Goal: Task Accomplishment & Management: Complete application form

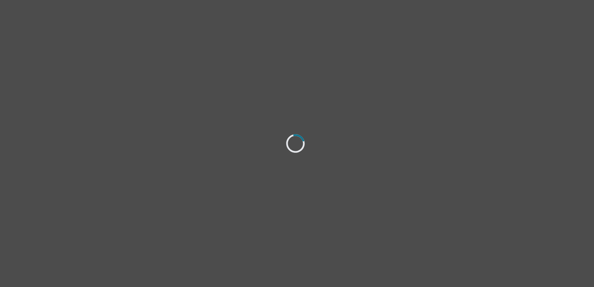
select select "[DEMOGRAPHIC_DATA]"
select select "she/her"
select select "Married"
select select "High school"
select select "Facebook"
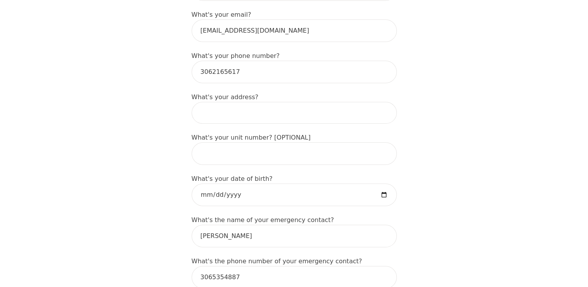
scroll to position [233, 0]
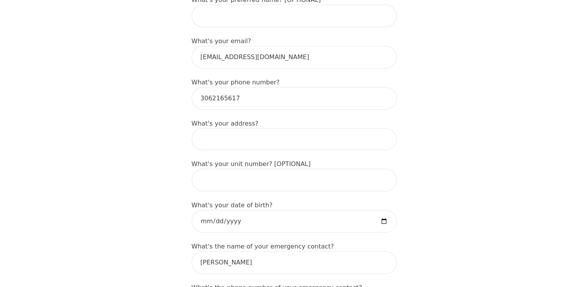
click at [221, 128] on input at bounding box center [294, 139] width 205 height 22
type input "[STREET_ADDRESS][PERSON_NAME]"
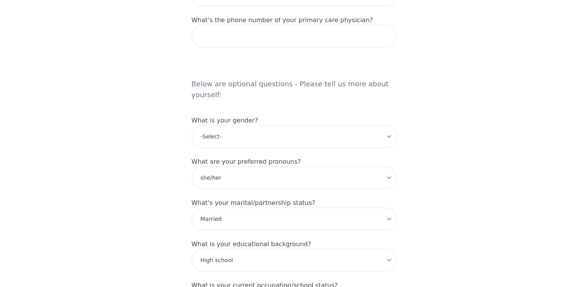
scroll to position [738, 0]
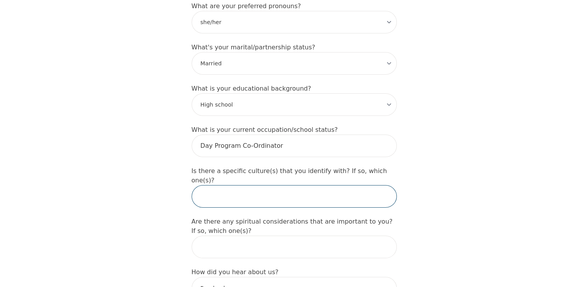
click at [227, 185] on input "text" at bounding box center [294, 196] width 205 height 23
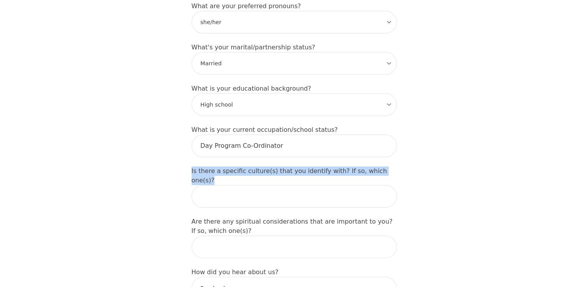
drag, startPoint x: 393, startPoint y: 149, endPoint x: 177, endPoint y: 145, distance: 216.1
drag, startPoint x: 177, startPoint y: 145, endPoint x: 225, endPoint y: 152, distance: 48.4
copy label "Is there a specific culture(s) that you identify with? If so, which one(s)?"
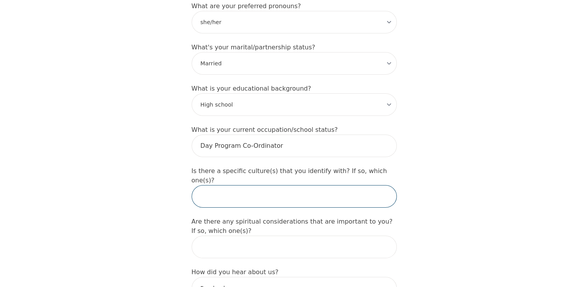
click at [242, 185] on input "text" at bounding box center [294, 196] width 205 height 23
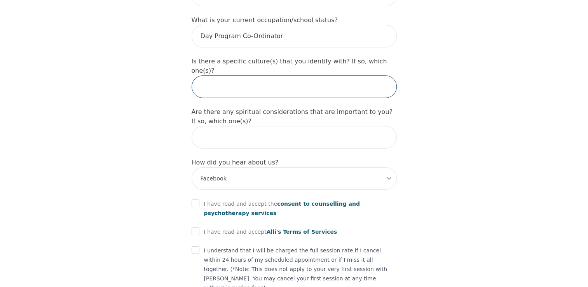
scroll to position [855, 0]
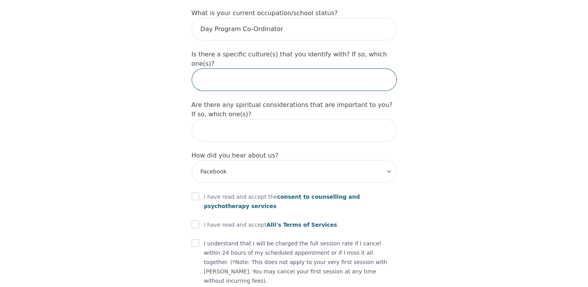
click at [241, 68] on input "text" at bounding box center [294, 79] width 205 height 23
paste input "I identify with Christian culture."
click at [298, 68] on input "I identify with Christian culture." at bounding box center [294, 79] width 205 height 23
drag, startPoint x: 291, startPoint y: 48, endPoint x: 225, endPoint y: 46, distance: 66.1
click at [225, 68] on input "I identify with Christian culture." at bounding box center [294, 79] width 205 height 23
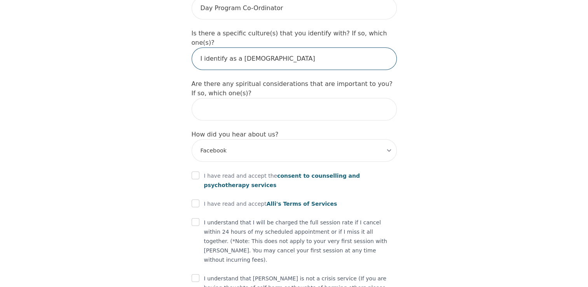
scroll to position [887, 0]
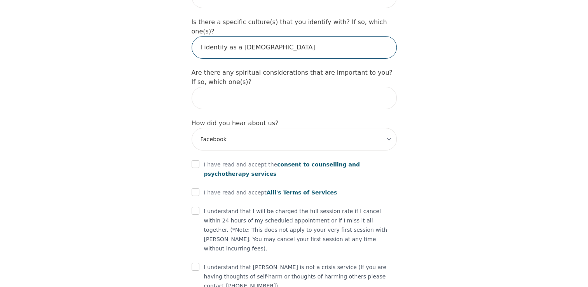
type input "I identify as a [DEMOGRAPHIC_DATA]"
click at [195, 160] on input "checkbox" at bounding box center [196, 164] width 8 height 8
checkbox input "true"
click at [197, 188] on input "checkbox" at bounding box center [196, 192] width 8 height 8
checkbox input "true"
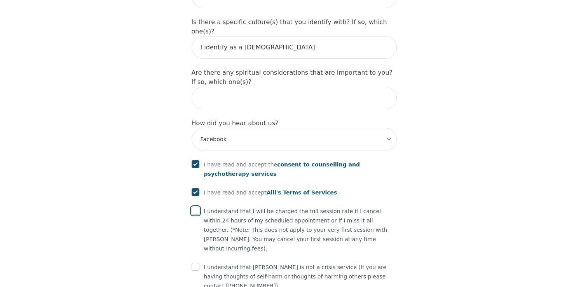
click at [193, 207] on input "checkbox" at bounding box center [196, 211] width 8 height 8
checkbox input "true"
click at [193, 263] on input "checkbox" at bounding box center [196, 267] width 8 height 8
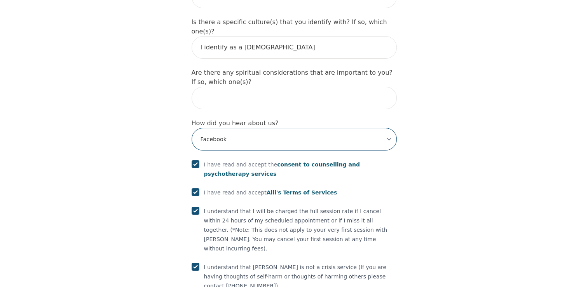
click at [226, 128] on select "-Select- Physician/Specialist Friend Facebook Instagram Google Search Google Ad…" at bounding box center [294, 139] width 205 height 23
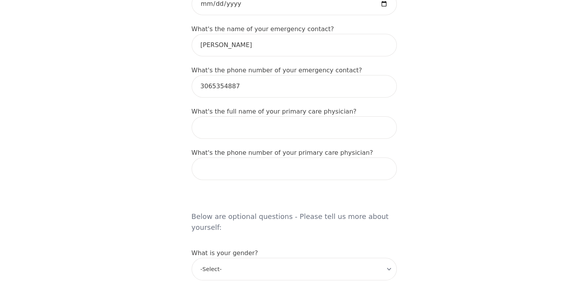
scroll to position [334, 0]
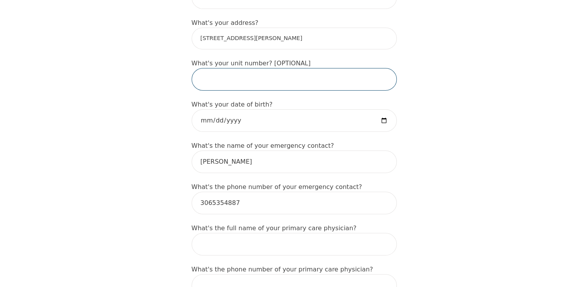
click at [229, 68] on input "text" at bounding box center [294, 79] width 205 height 23
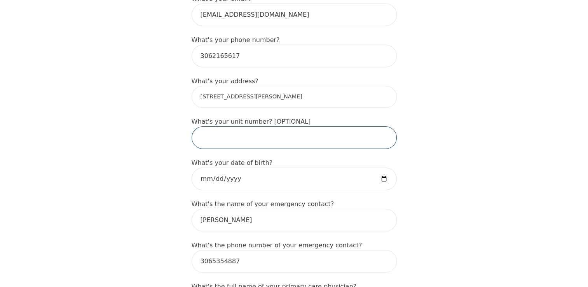
scroll to position [217, 0]
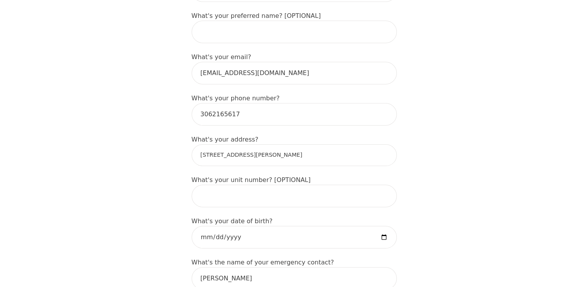
click at [260, 144] on input "[STREET_ADDRESS][PERSON_NAME]" at bounding box center [294, 155] width 205 height 22
click at [317, 152] on input "[STREET_ADDRESS][PERSON_NAME]" at bounding box center [294, 155] width 205 height 22
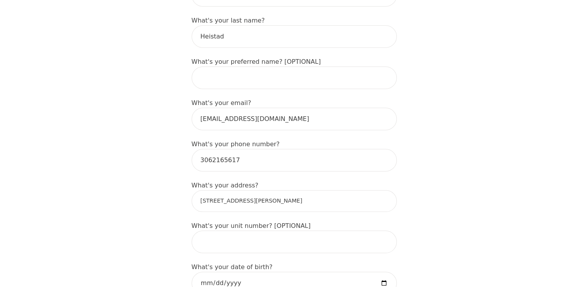
scroll to position [139, 0]
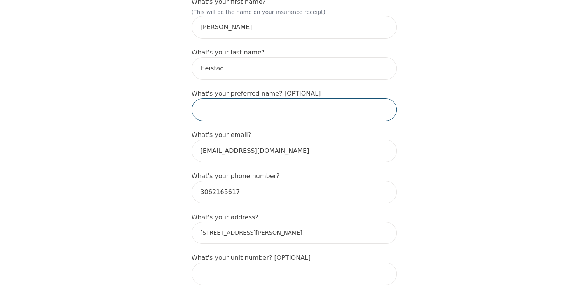
click at [269, 101] on input "text" at bounding box center [294, 109] width 205 height 23
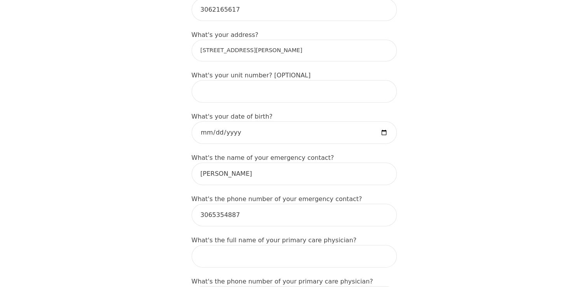
scroll to position [389, 0]
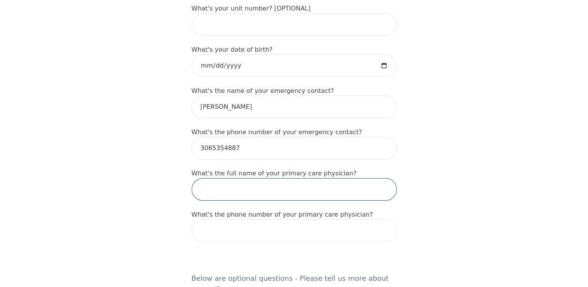
click at [237, 178] on input "text" at bounding box center [294, 189] width 205 height 23
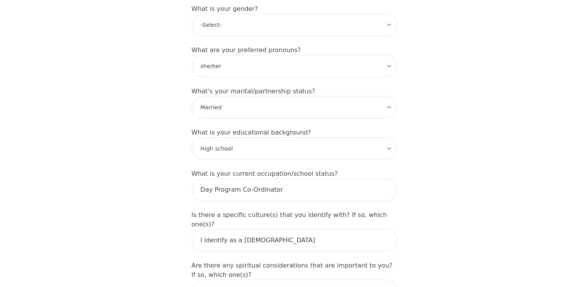
scroll to position [699, 0]
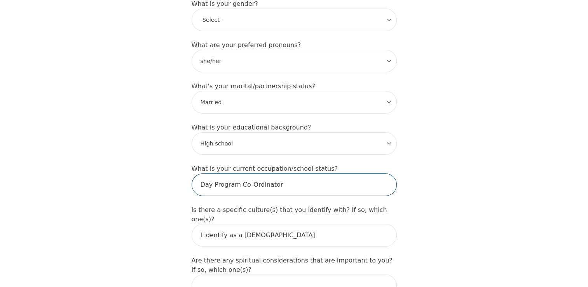
click at [234, 173] on input "Day Program Co-Ordinator" at bounding box center [294, 184] width 205 height 23
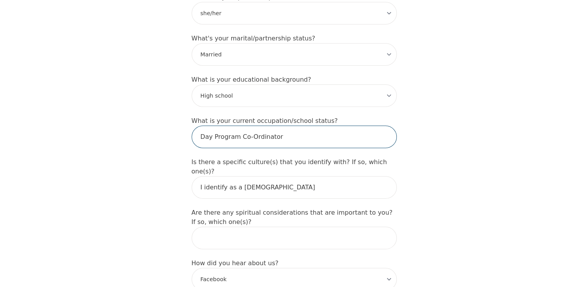
scroll to position [816, 0]
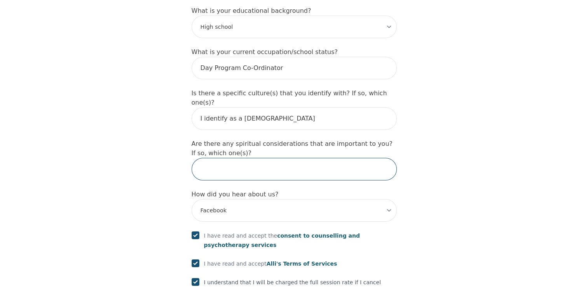
click at [233, 158] on input "text" at bounding box center [294, 169] width 205 height 23
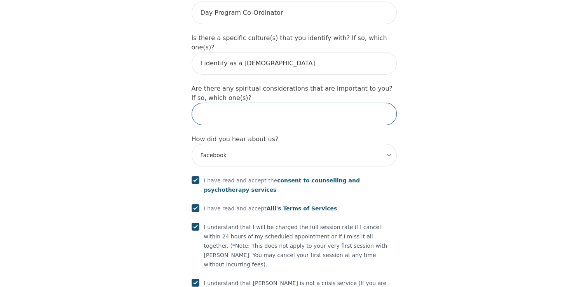
scroll to position [917, 0]
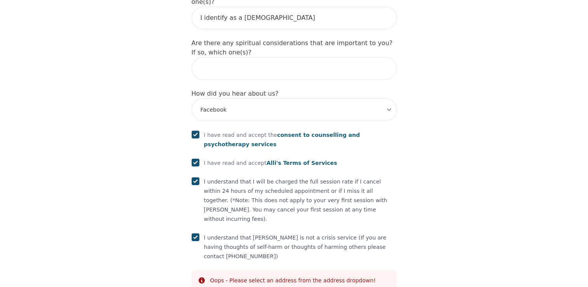
click at [197, 233] on input "checkbox" at bounding box center [196, 237] width 8 height 8
checkbox input "true"
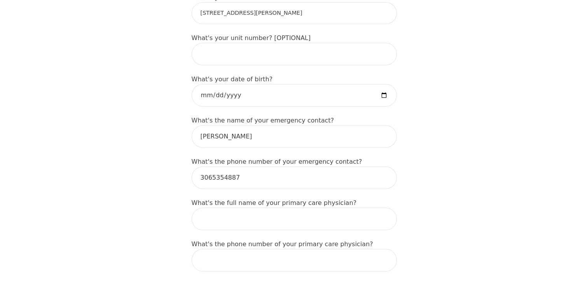
scroll to position [334, 0]
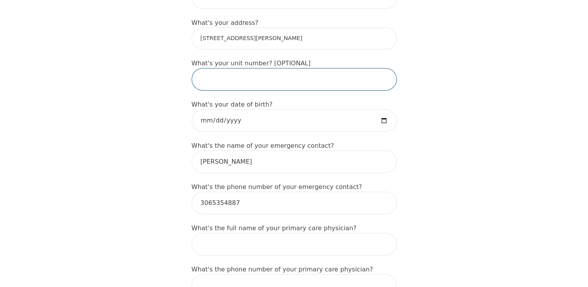
click at [266, 69] on input "text" at bounding box center [294, 79] width 205 height 23
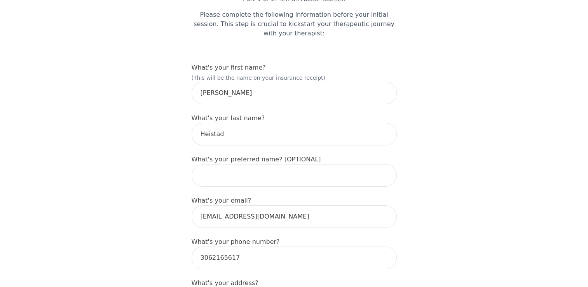
scroll to position [62, 0]
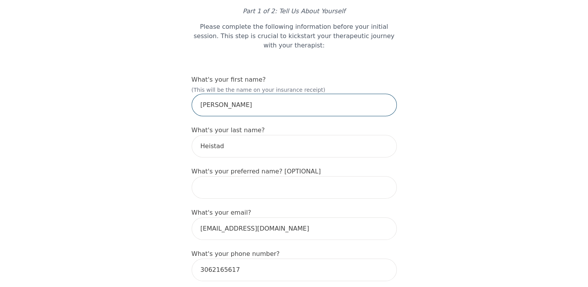
click at [260, 94] on input "[PERSON_NAME]" at bounding box center [294, 105] width 205 height 23
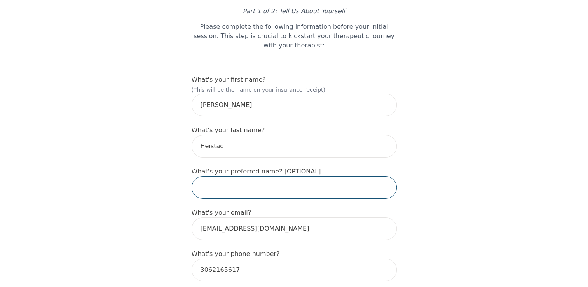
click at [260, 181] on input "text" at bounding box center [294, 187] width 205 height 23
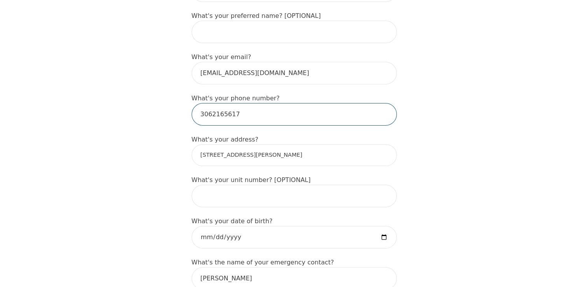
click at [267, 103] on input "3062165617" at bounding box center [294, 114] width 205 height 23
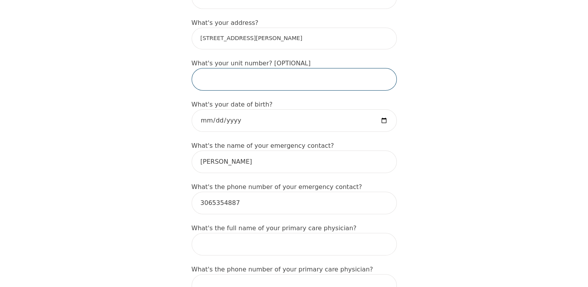
click at [252, 68] on input "text" at bounding box center [294, 79] width 205 height 23
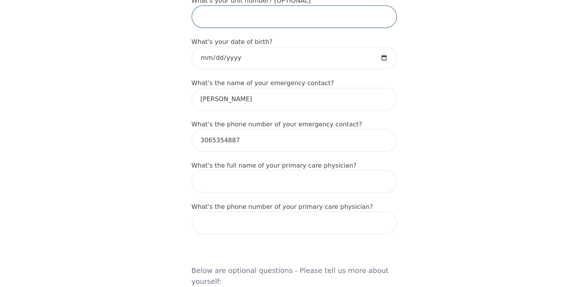
scroll to position [411, 0]
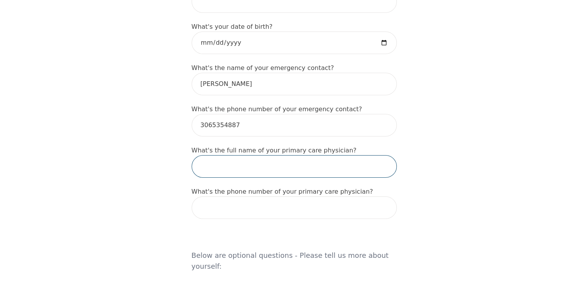
click at [249, 158] on input "text" at bounding box center [294, 166] width 205 height 23
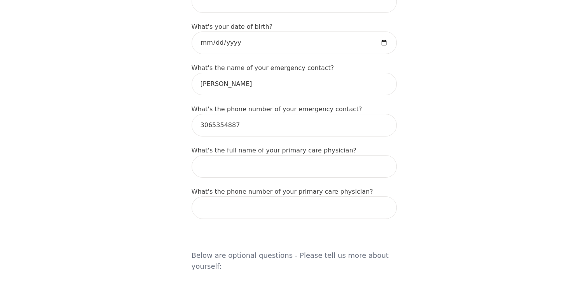
click at [459, 183] on div "Intake Assessment for Kimberly Heistad Part 1 of 2: Tell Us About Yourself Plea…" at bounding box center [294, 221] width 588 height 1202
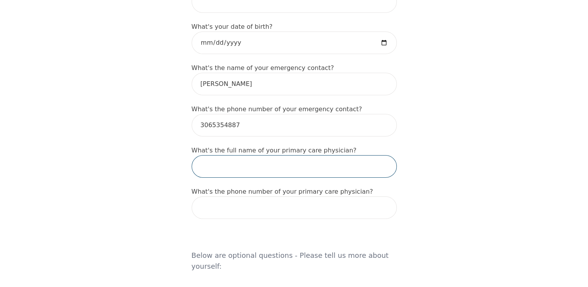
click at [255, 156] on input "text" at bounding box center [294, 166] width 205 height 23
type input "N"
type input "None Currently"
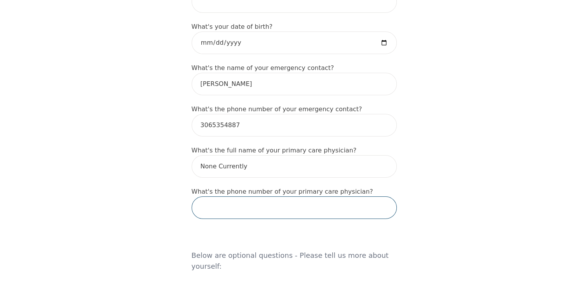
click at [268, 204] on input "tel" at bounding box center [294, 207] width 205 height 23
click at [208, 196] on input "N?A" at bounding box center [294, 207] width 205 height 23
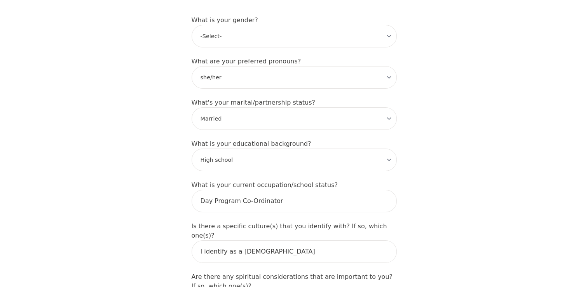
scroll to position [683, 0]
type input "N/A"
click at [359, 189] on input "Day Program Co-Ordinator" at bounding box center [294, 200] width 205 height 23
click at [354, 240] on input "I identify as a [DEMOGRAPHIC_DATA]" at bounding box center [294, 251] width 205 height 23
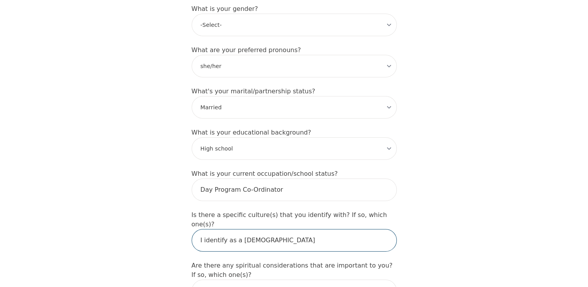
scroll to position [839, 0]
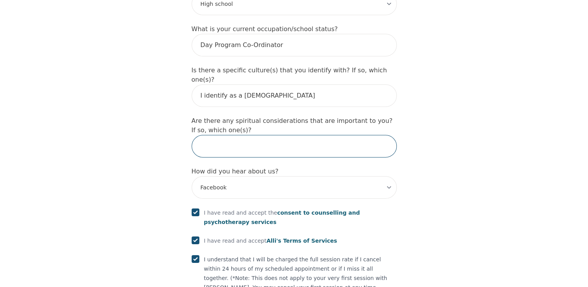
click at [309, 135] on input "text" at bounding box center [294, 146] width 205 height 23
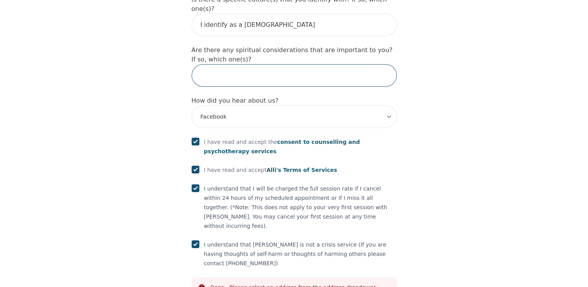
scroll to position [917, 0]
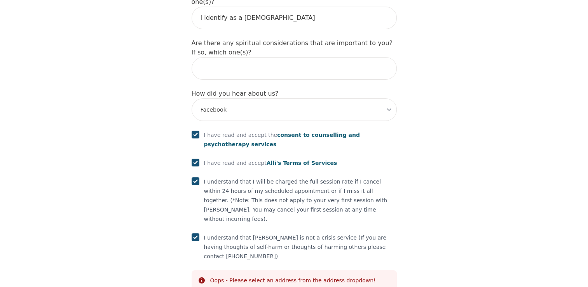
click at [228, 276] on div "Oops - Please select an address from the address dropdown!" at bounding box center [293, 280] width 166 height 8
click at [192, 131] on input "checkbox" at bounding box center [196, 135] width 8 height 8
checkbox input "false"
click at [192, 159] on input "checkbox" at bounding box center [196, 163] width 8 height 8
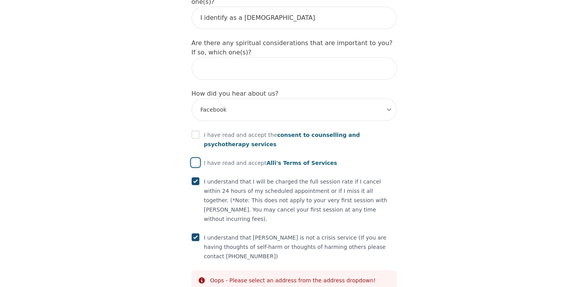
checkbox input "false"
click at [199, 177] on input "checkbox" at bounding box center [196, 181] width 8 height 8
checkbox input "false"
click at [198, 177] on div "I understand that I will be charged the full session rate if I cancel within 24…" at bounding box center [294, 200] width 205 height 47
click at [196, 233] on input "checkbox" at bounding box center [196, 237] width 8 height 8
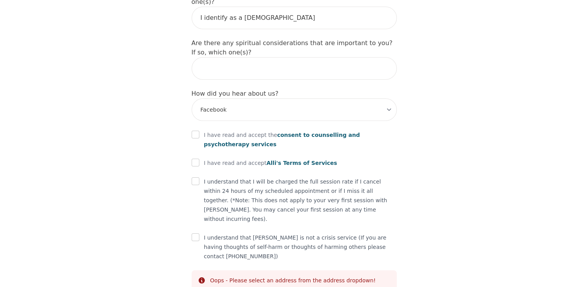
click at [203, 270] on div "Info Oops - Please select an address from the address dropdown!" at bounding box center [294, 280] width 205 height 20
click at [202, 277] on icon at bounding box center [202, 280] width 6 height 6
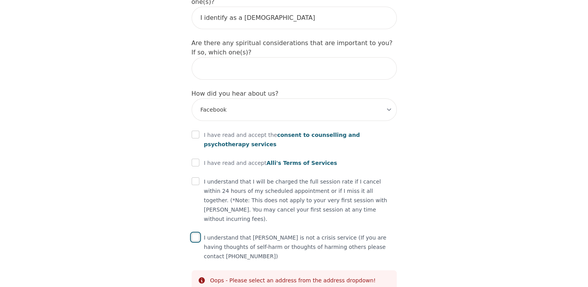
drag, startPoint x: 202, startPoint y: 218, endPoint x: 195, endPoint y: 187, distance: 31.7
click at [195, 233] on input "checkbox" at bounding box center [196, 237] width 8 height 8
checkbox input "true"
click at [197, 177] on input "checkbox" at bounding box center [196, 181] width 8 height 8
checkbox input "true"
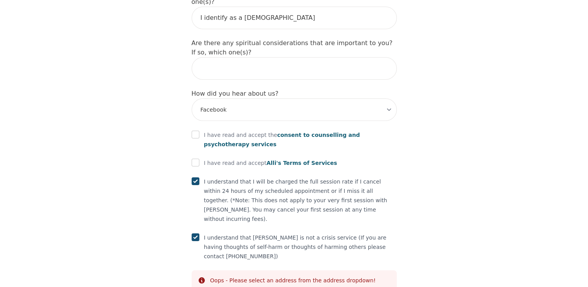
click at [192, 159] on input "checkbox" at bounding box center [196, 163] width 8 height 8
checkbox input "true"
click at [192, 131] on input "checkbox" at bounding box center [196, 135] width 8 height 8
checkbox input "true"
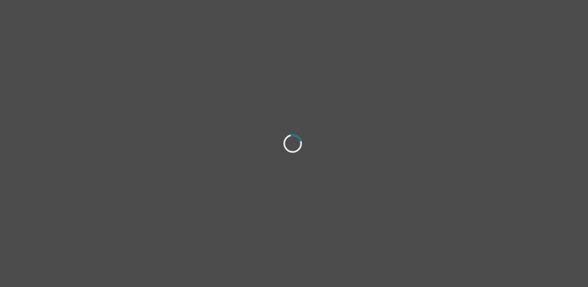
select select "[DEMOGRAPHIC_DATA]"
select select "she/her"
select select "Married"
select select "High school"
select select "Facebook"
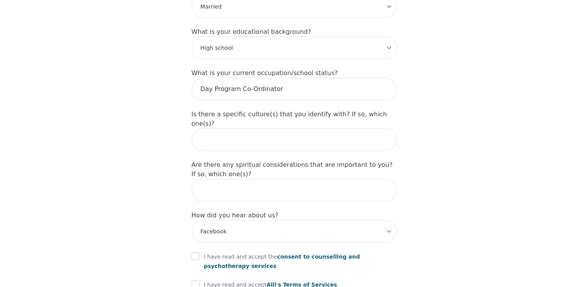
scroll to position [855, 0]
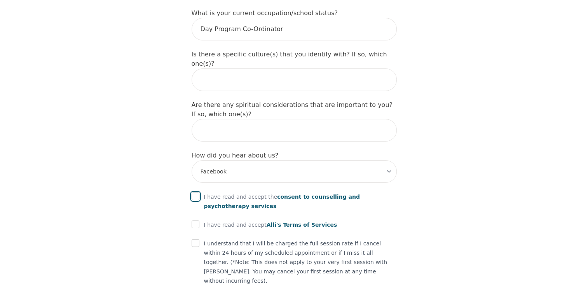
click at [196, 192] on input "checkbox" at bounding box center [196, 196] width 8 height 8
checkbox input "true"
click at [193, 220] on input "checkbox" at bounding box center [196, 224] width 8 height 8
checkbox input "true"
drag, startPoint x: 194, startPoint y: 200, endPoint x: 194, endPoint y: 227, distance: 26.8
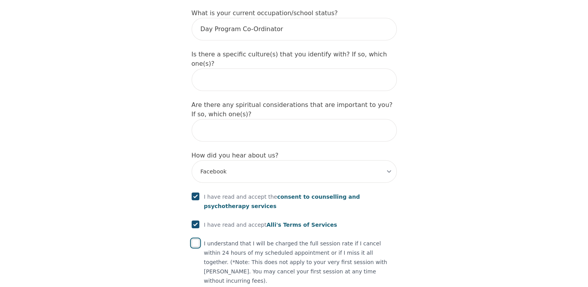
click at [194, 239] on input "checkbox" at bounding box center [196, 243] width 8 height 8
checkbox input "true"
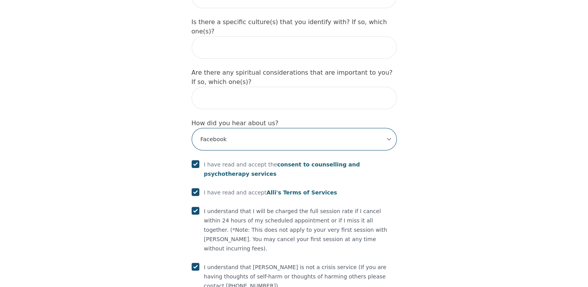
click at [268, 128] on select "-Select- Physician/Specialist Friend Facebook Instagram Google Search Google Ad…" at bounding box center [294, 139] width 205 height 23
click at [192, 128] on select "-Select- Physician/Specialist Friend Facebook Instagram Google Search Google Ad…" at bounding box center [294, 139] width 205 height 23
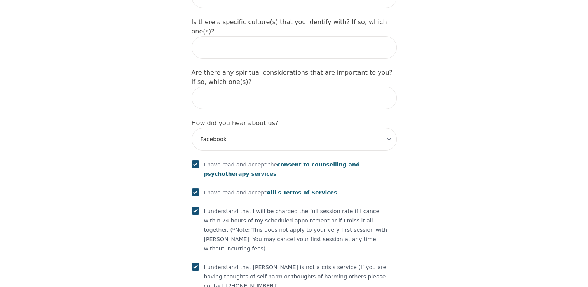
click at [287, 87] on input "text" at bounding box center [294, 98] width 205 height 23
click at [385, 87] on input "text" at bounding box center [294, 98] width 205 height 23
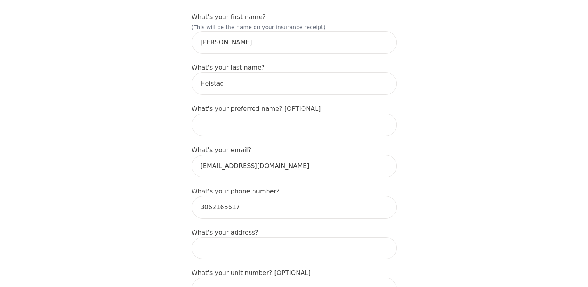
scroll to position [32, 0]
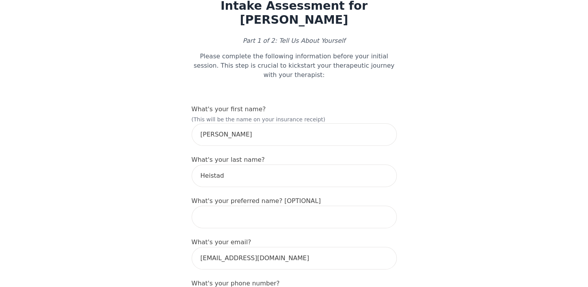
click at [291, 60] on p "Please complete the following information before your initial session. This ste…" at bounding box center [294, 66] width 205 height 28
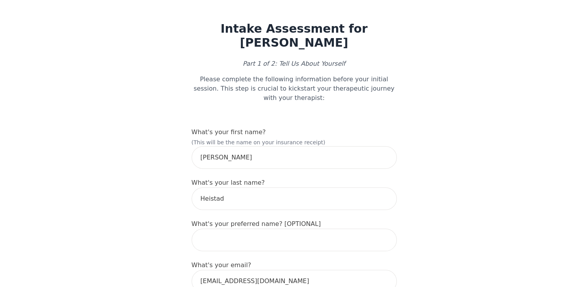
scroll to position [0, 0]
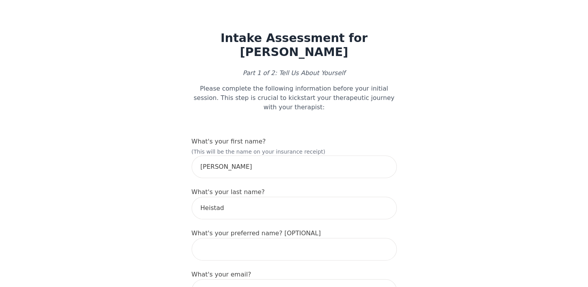
click at [289, 31] on h1 "Intake Assessment for [PERSON_NAME]" at bounding box center [294, 45] width 205 height 28
click at [289, 58] on h1 "Intake Assessment for [PERSON_NAME]" at bounding box center [294, 45] width 205 height 28
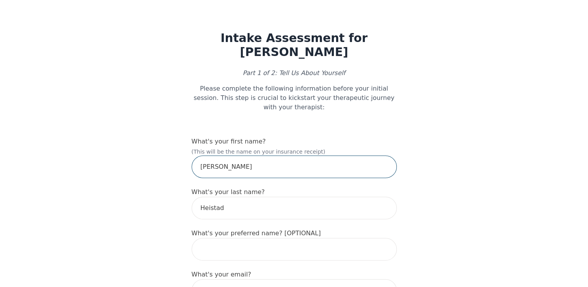
click at [242, 166] on input "[PERSON_NAME]" at bounding box center [294, 166] width 205 height 23
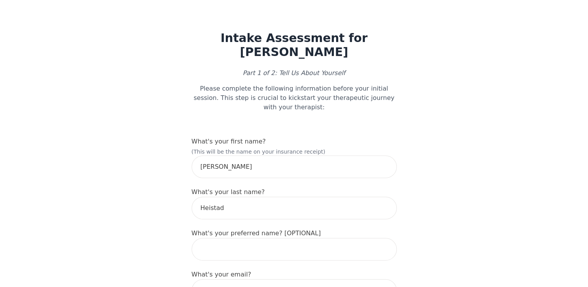
type input "[STREET_ADDRESS][PERSON_NAME]"
type input "None Currently"
type input "N/A"
type input "I identify as a [DEMOGRAPHIC_DATA]"
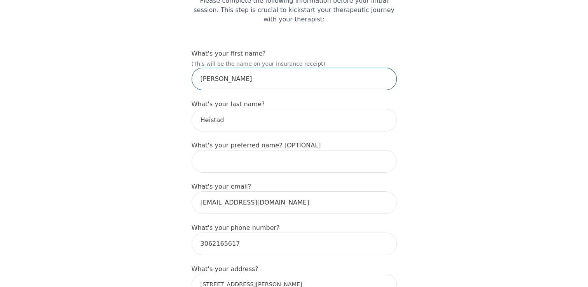
scroll to position [194, 0]
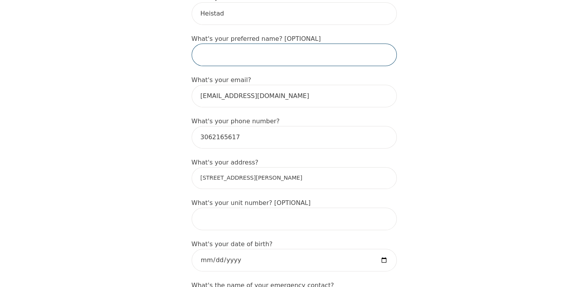
click at [267, 44] on input "text" at bounding box center [294, 55] width 205 height 23
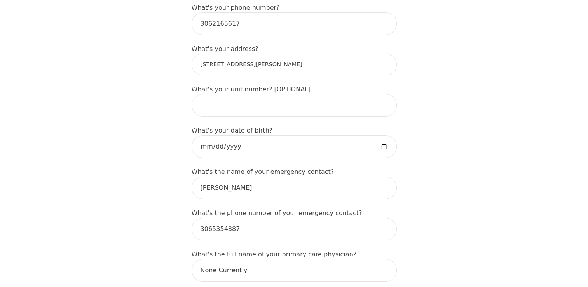
scroll to position [311, 0]
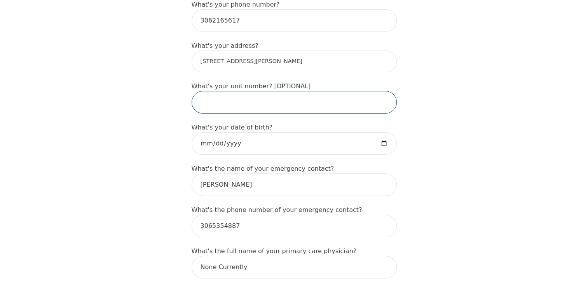
click at [296, 91] on input "text" at bounding box center [294, 102] width 205 height 23
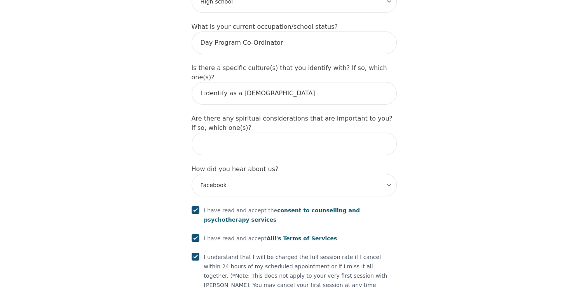
scroll to position [917, 0]
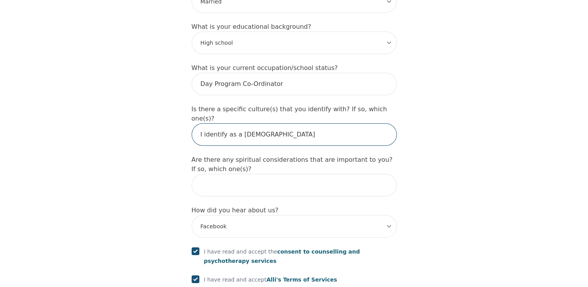
click at [252, 123] on input "I identify as a [DEMOGRAPHIC_DATA]" at bounding box center [294, 134] width 205 height 23
click at [284, 123] on input "I identify as a [DEMOGRAPHIC_DATA]" at bounding box center [294, 134] width 205 height 23
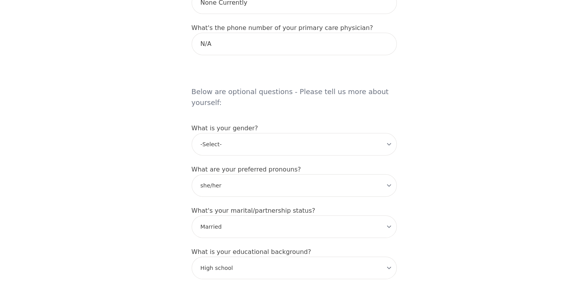
scroll to position [722, 0]
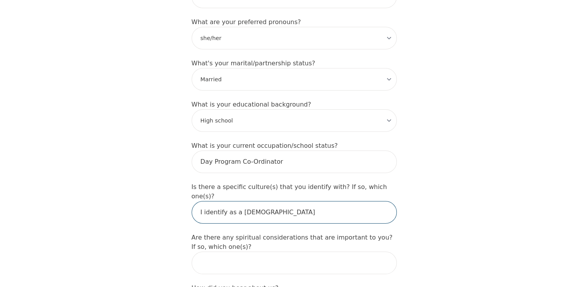
click at [381, 201] on input "I identify as a [DEMOGRAPHIC_DATA]" at bounding box center [294, 212] width 205 height 23
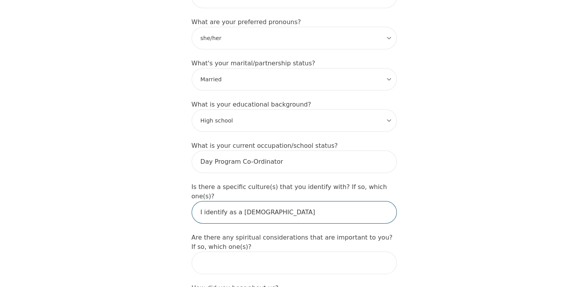
drag, startPoint x: 331, startPoint y: 173, endPoint x: 184, endPoint y: 183, distance: 148.0
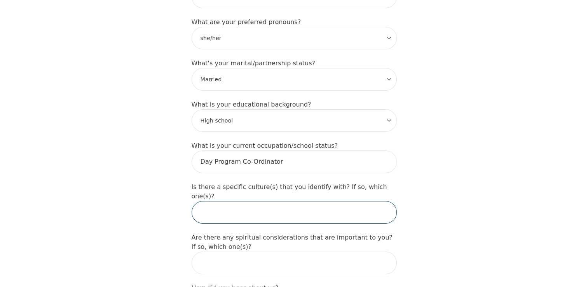
click at [353, 201] on input "text" at bounding box center [294, 212] width 205 height 23
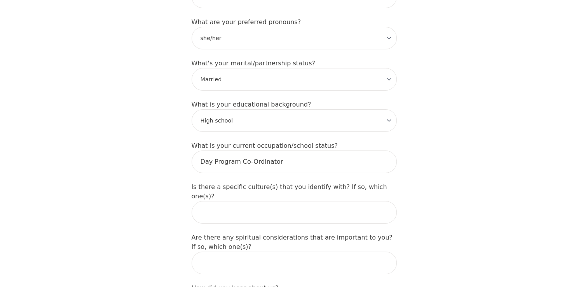
click at [371, 233] on div "Are there any spiritual considerations that are important to you? If so, which …" at bounding box center [294, 253] width 205 height 41
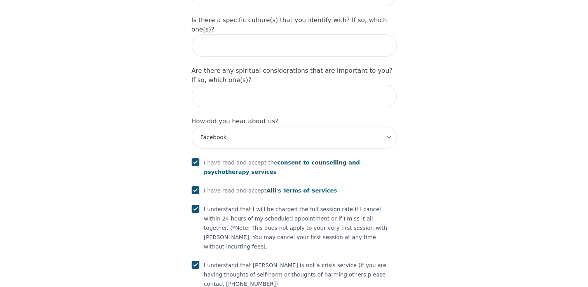
scroll to position [917, 0]
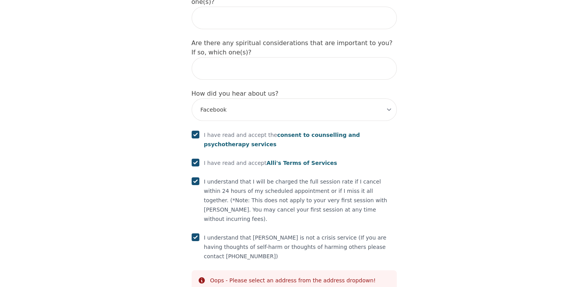
click at [199, 233] on input "checkbox" at bounding box center [196, 237] width 8 height 8
click at [195, 233] on input "checkbox" at bounding box center [196, 237] width 8 height 8
checkbox input "true"
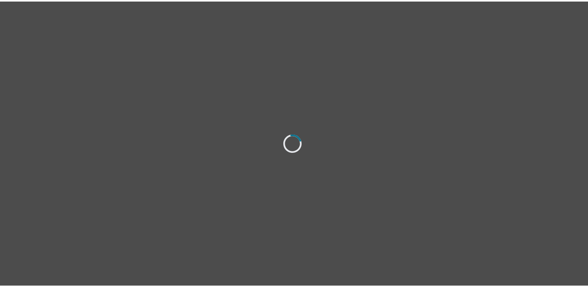
select select "[DEMOGRAPHIC_DATA]"
select select "she/her"
select select "Married"
select select "High school"
select select "Facebook"
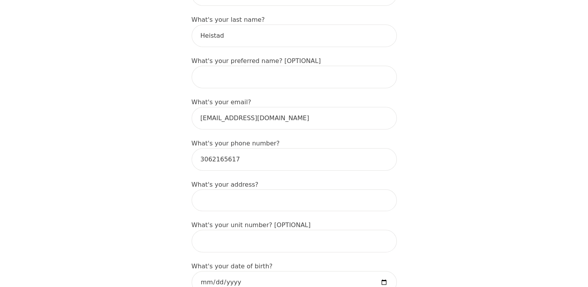
scroll to position [350, 0]
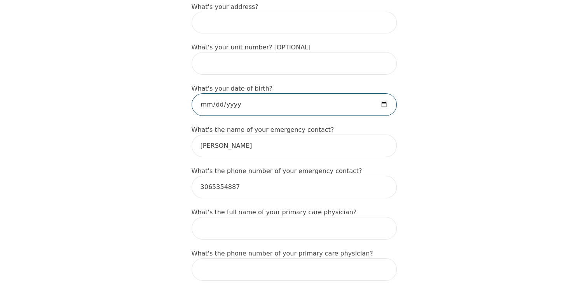
click at [319, 93] on input "[DATE]" at bounding box center [294, 104] width 205 height 23
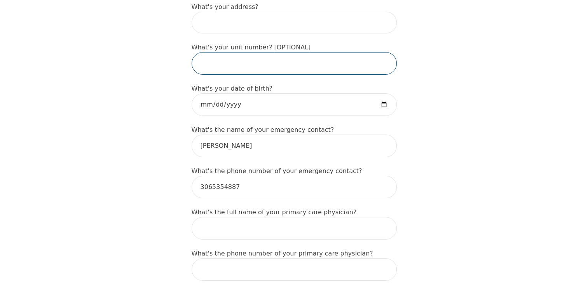
click at [259, 54] on input "text" at bounding box center [294, 63] width 205 height 23
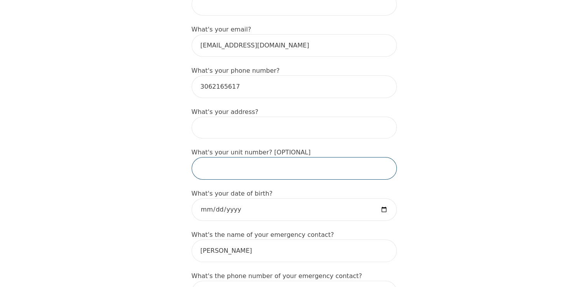
scroll to position [233, 0]
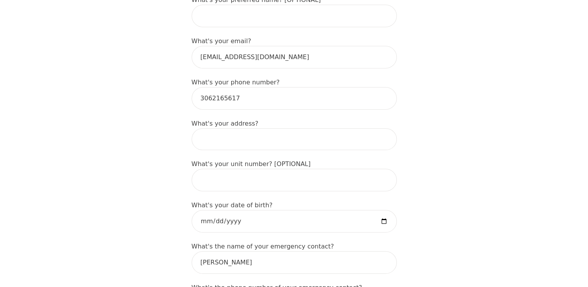
click at [242, 130] on input at bounding box center [294, 139] width 205 height 22
type input "[STREET_ADDRESS][PERSON_NAME]"
type input "None Currently"
type input "N/A"
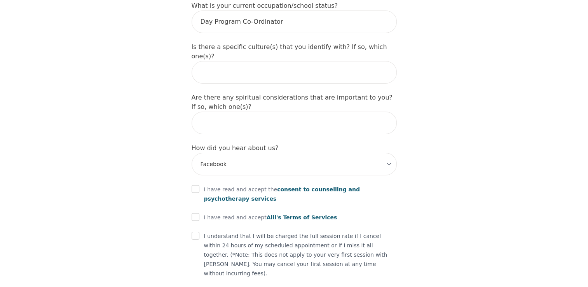
scroll to position [887, 0]
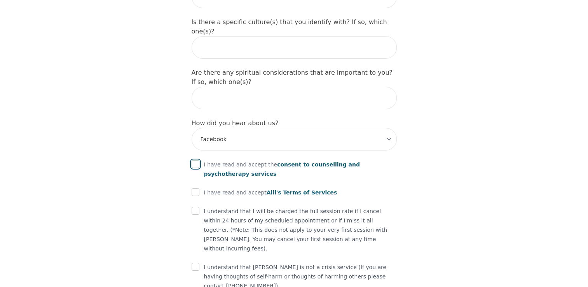
click at [196, 160] on input "checkbox" at bounding box center [196, 164] width 8 height 8
checkbox input "true"
click at [195, 188] on input "checkbox" at bounding box center [196, 192] width 8 height 8
checkbox input "true"
click at [194, 207] on input "checkbox" at bounding box center [196, 211] width 8 height 8
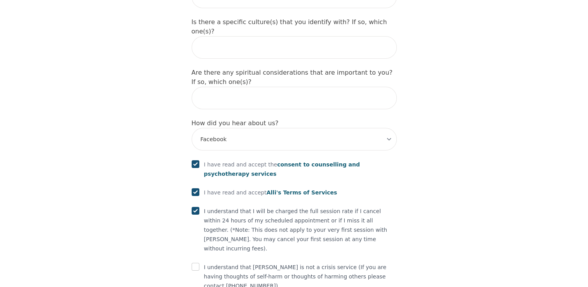
checkbox input "true"
click at [197, 263] on input "checkbox" at bounding box center [196, 267] width 8 height 8
checkbox input "true"
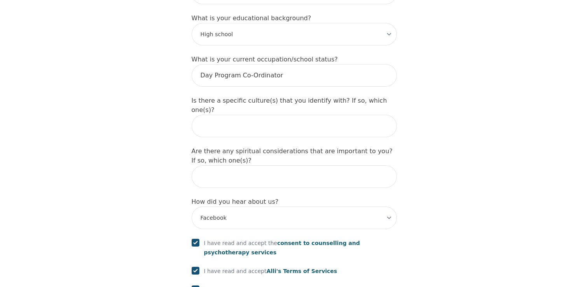
scroll to position [732, 0]
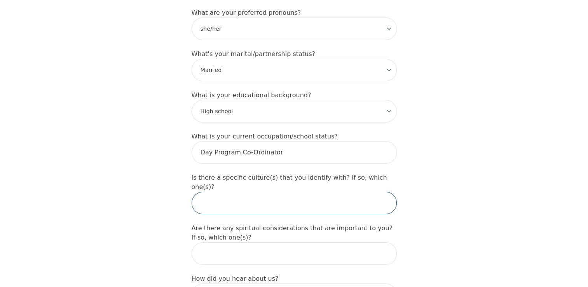
click at [245, 192] on input "text" at bounding box center [294, 203] width 205 height 23
type input "I identify as a [DEMOGRAPHIC_DATA]"
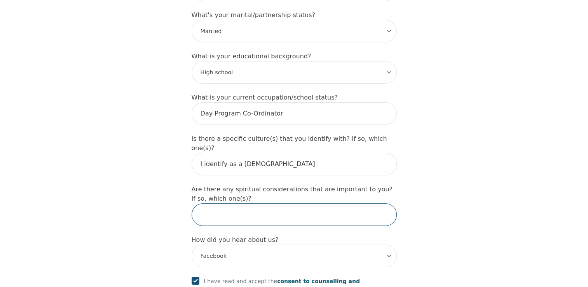
scroll to position [887, 0]
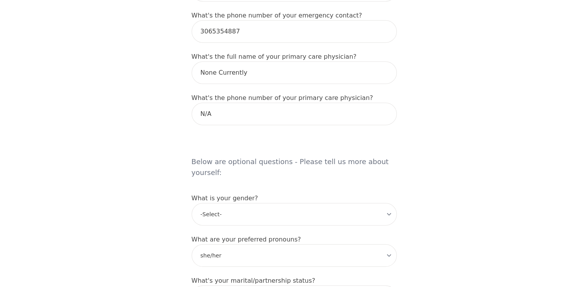
scroll to position [498, 0]
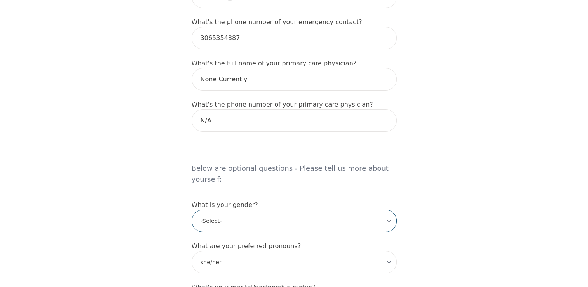
click at [250, 209] on select "-Select- [DEMOGRAPHIC_DATA] [DEMOGRAPHIC_DATA] [DEMOGRAPHIC_DATA] [DEMOGRAPHIC_…" at bounding box center [294, 220] width 205 height 23
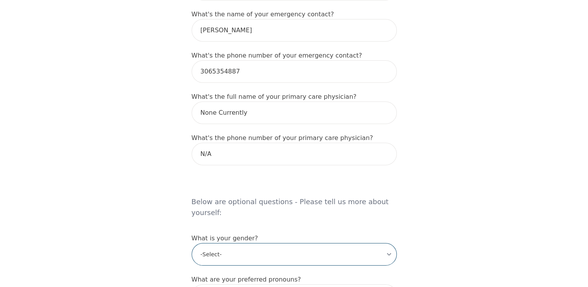
scroll to position [421, 0]
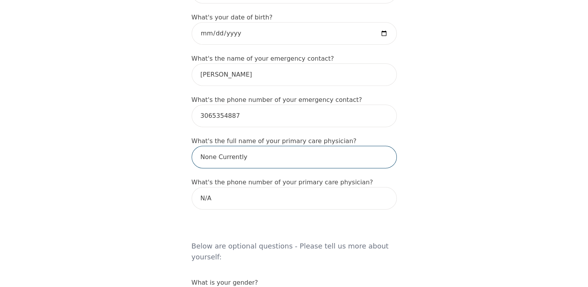
click at [319, 146] on input "None Currently" at bounding box center [294, 157] width 205 height 23
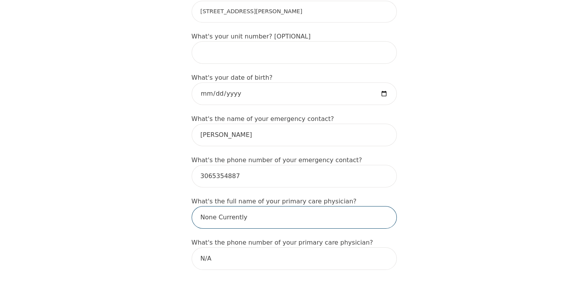
scroll to position [304, 0]
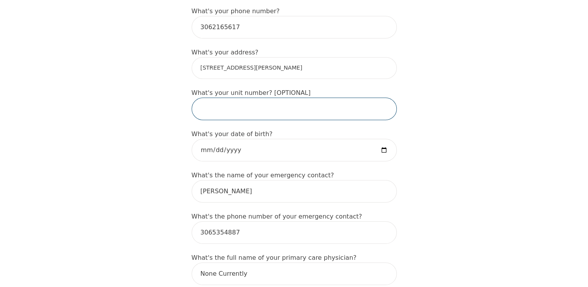
click at [351, 98] on input "text" at bounding box center [294, 109] width 205 height 23
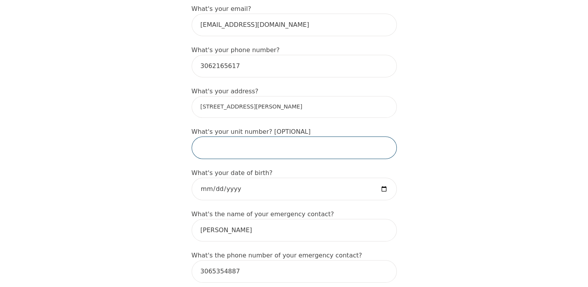
scroll to position [110, 0]
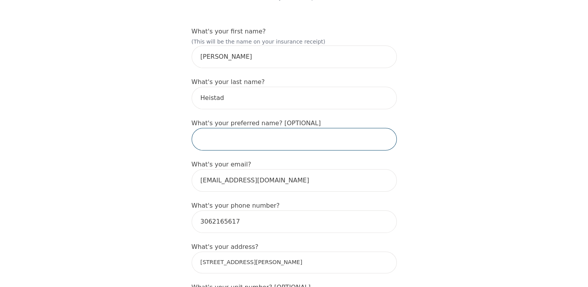
click at [343, 133] on input "text" at bounding box center [294, 139] width 205 height 23
click at [373, 129] on input "text" at bounding box center [294, 139] width 205 height 23
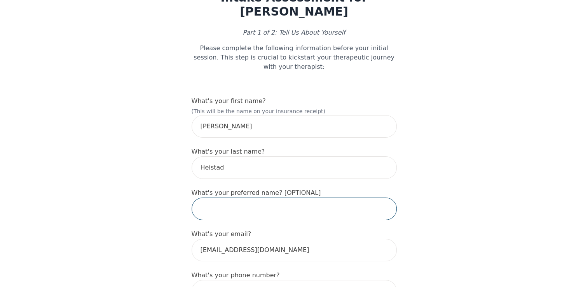
scroll to position [0, 0]
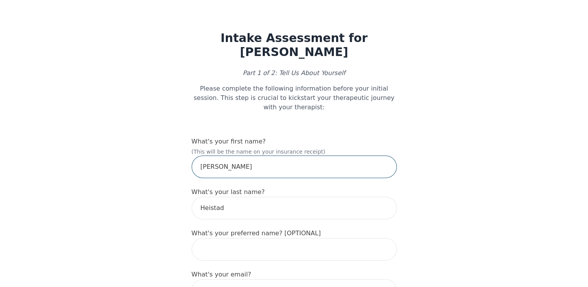
click at [295, 161] on input "[PERSON_NAME]" at bounding box center [294, 166] width 205 height 23
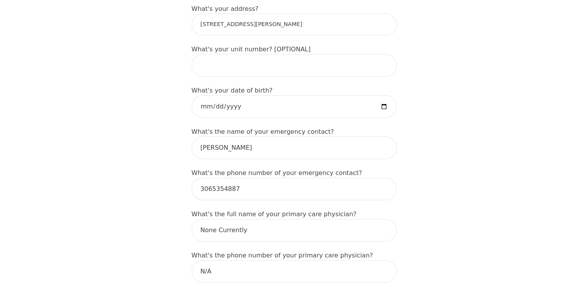
scroll to position [350, 0]
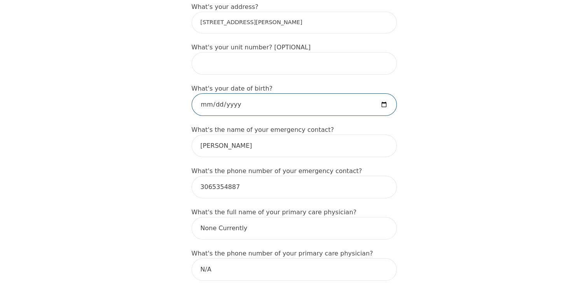
click at [247, 93] on input "[DATE]" at bounding box center [294, 104] width 205 height 23
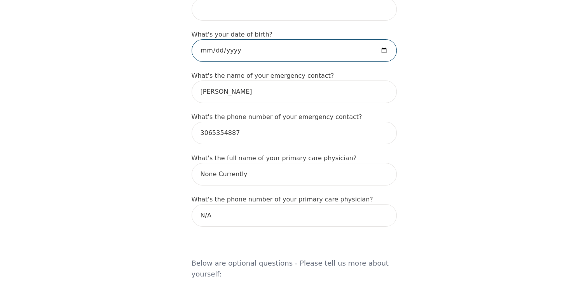
scroll to position [427, 0]
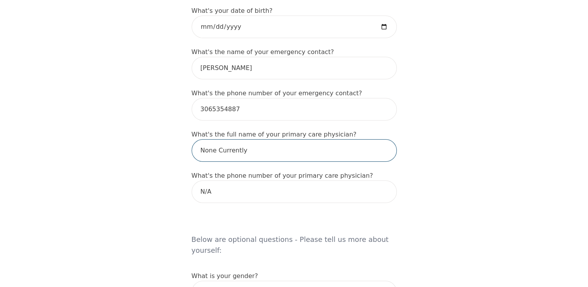
click at [279, 139] on input "None Currently" at bounding box center [294, 150] width 205 height 23
click at [376, 151] on form "What's your first name? (This will be the name on your insurance receipt) Kimbe…" at bounding box center [294, 257] width 205 height 1096
drag, startPoint x: 377, startPoint y: 145, endPoint x: 155, endPoint y: 116, distance: 223.7
click at [155, 116] on div "Intake Assessment for Kimberly Heistad Part 1 of 2: Tell Us About Yourself Plea…" at bounding box center [294, 205] width 588 height 1202
click at [278, 140] on input "None Currently" at bounding box center [294, 150] width 205 height 23
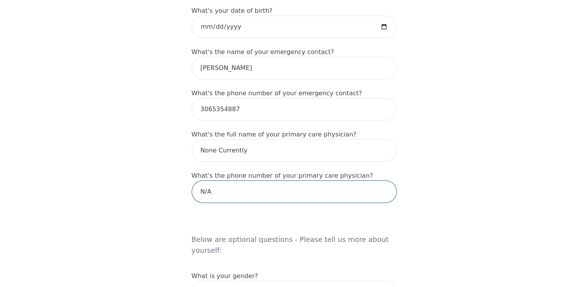
click at [268, 184] on input "N/A" at bounding box center [294, 191] width 205 height 23
drag, startPoint x: 271, startPoint y: 183, endPoint x: 179, endPoint y: 173, distance: 92.2
click at [179, 173] on div "Intake Assessment for Kimberly Heistad Part 1 of 2: Tell Us About Yourself Plea…" at bounding box center [294, 205] width 588 height 1202
type input "3062165617"
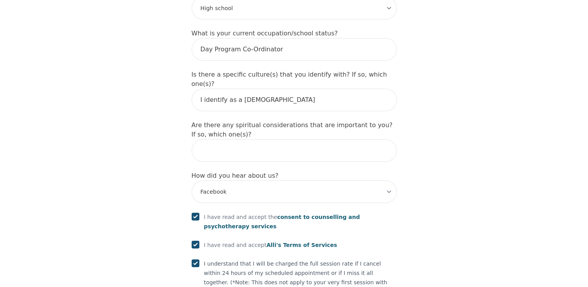
scroll to position [917, 0]
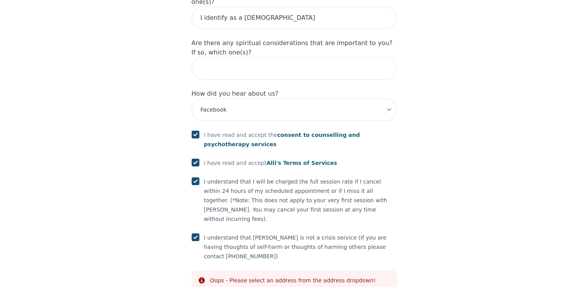
click at [194, 270] on div "Info Oops - Please select an address from the address dropdown!" at bounding box center [294, 280] width 205 height 20
click at [200, 277] on icon at bounding box center [202, 280] width 6 height 6
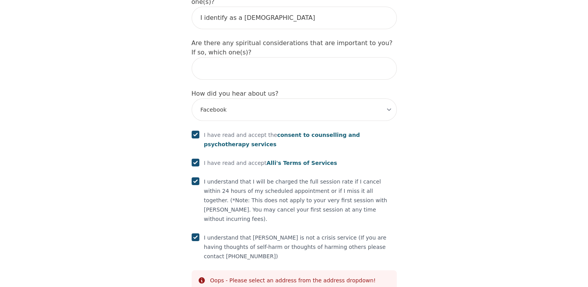
click at [193, 131] on input "checkbox" at bounding box center [196, 135] width 8 height 8
click at [194, 131] on input "checkbox" at bounding box center [196, 135] width 8 height 8
checkbox input "true"
click at [197, 177] on input "checkbox" at bounding box center [196, 181] width 8 height 8
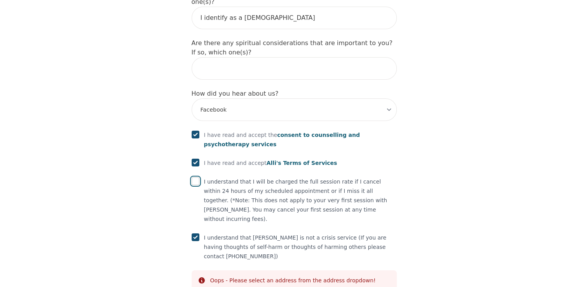
checkbox input "true"
drag, startPoint x: 197, startPoint y: 139, endPoint x: 196, endPoint y: 189, distance: 49.8
click at [196, 233] on input "checkbox" at bounding box center [196, 237] width 8 height 8
click at [201, 270] on div "Info Oops - Please select an address from the address dropdown!" at bounding box center [294, 280] width 205 height 20
click at [195, 233] on input "checkbox" at bounding box center [196, 237] width 8 height 8
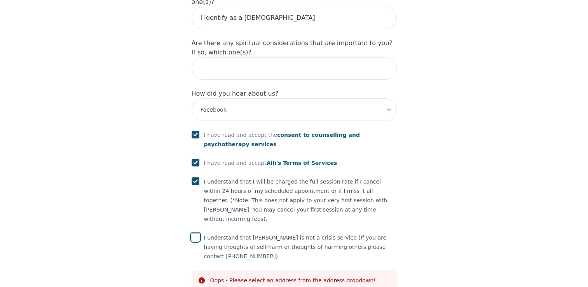
checkbox input "true"
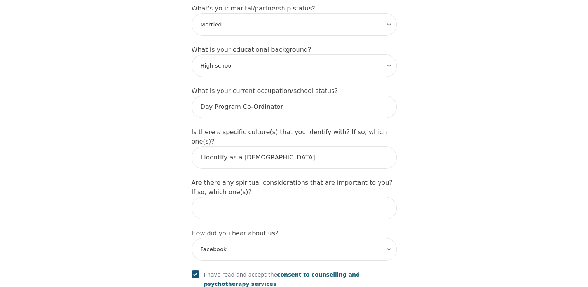
scroll to position [878, 0]
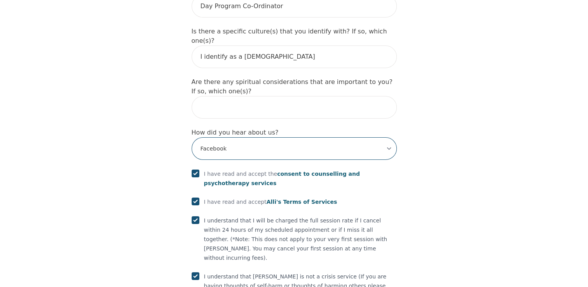
click at [294, 137] on select "-Select- Physician/Specialist Friend Facebook Instagram Google Search Google Ad…" at bounding box center [294, 148] width 205 height 23
click at [192, 137] on select "-Select- Physician/Specialist Friend Facebook Instagram Google Search Google Ad…" at bounding box center [294, 148] width 205 height 23
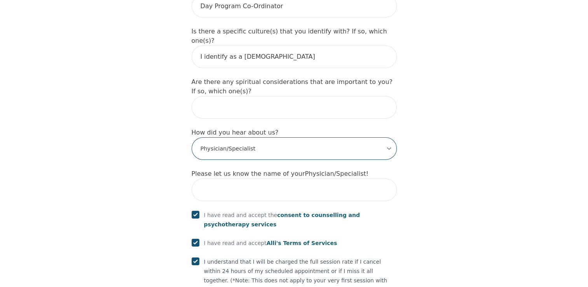
click at [242, 137] on select "-Select- Physician/Specialist Friend Facebook Instagram Google Search Google Ad…" at bounding box center [294, 148] width 205 height 23
click at [192, 137] on select "-Select- Physician/Specialist Friend Facebook Instagram Google Search Google Ad…" at bounding box center [294, 148] width 205 height 23
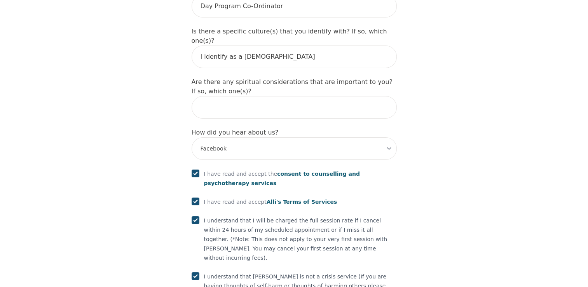
click at [274, 137] on select "-Select- Physician/Specialist Friend Facebook Instagram Google Search Google Ad…" at bounding box center [294, 148] width 205 height 23
click at [192, 137] on select "-Select- Physician/Specialist Friend Facebook Instagram Google Search Google Ad…" at bounding box center [294, 148] width 205 height 23
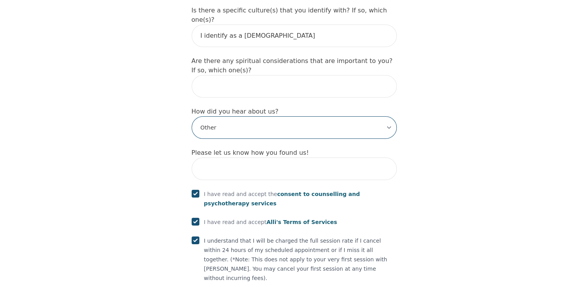
scroll to position [917, 0]
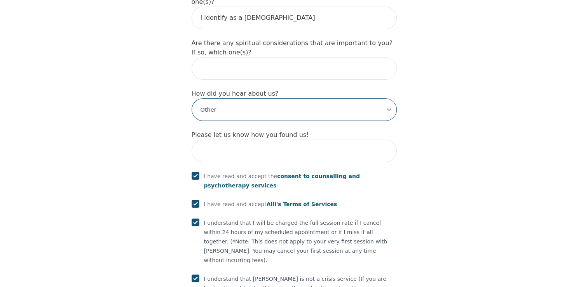
click at [293, 98] on select "-Select- Physician/Specialist Friend Facebook Instagram Google Search Google Ad…" at bounding box center [294, 109] width 205 height 23
select select "Facebook"
click at [192, 98] on select "-Select- Physician/Specialist Friend Facebook Instagram Google Search Google Ad…" at bounding box center [294, 109] width 205 height 23
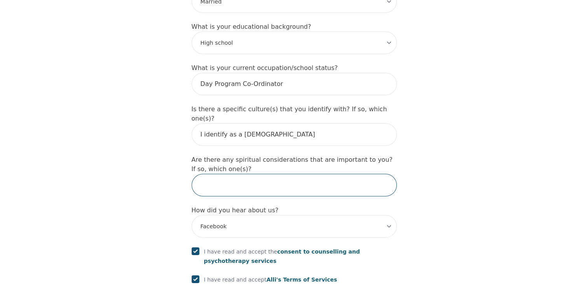
click at [228, 174] on input "text" at bounding box center [294, 185] width 205 height 23
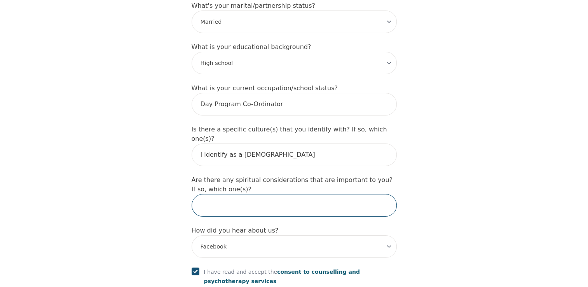
scroll to position [761, 0]
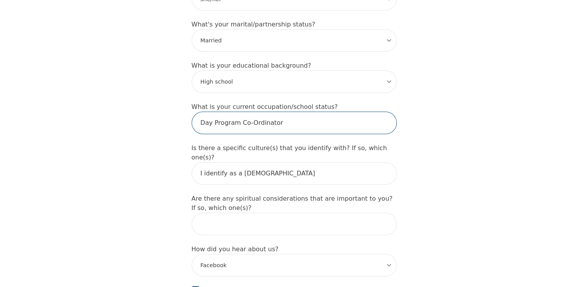
click at [263, 112] on input "Day Program Co-Ordinator" at bounding box center [294, 123] width 205 height 23
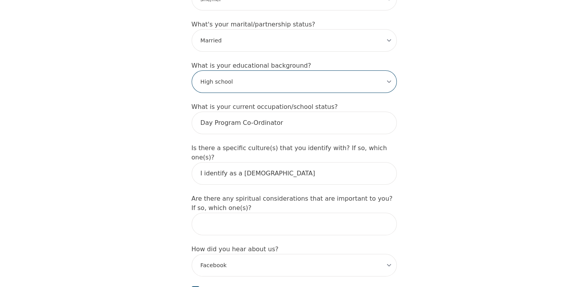
click at [336, 70] on select "-Select- Less than high school High school Associate degree Bachelor degree Mas…" at bounding box center [294, 81] width 205 height 23
click at [342, 70] on select "-Select- Less than high school High school Associate degree Bachelor degree Mas…" at bounding box center [294, 81] width 205 height 23
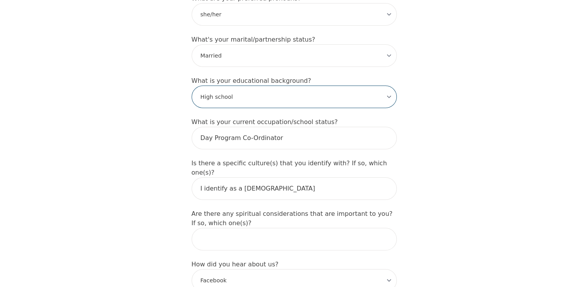
scroll to position [722, 0]
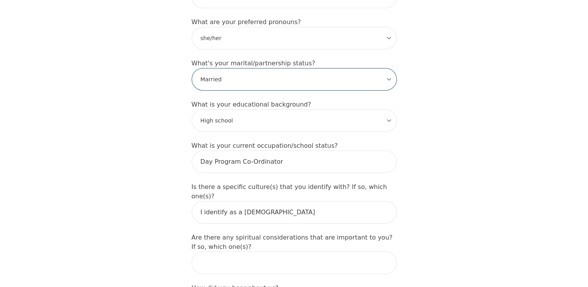
click at [342, 68] on select "-Select- Single Partnered Married Common Law Widowed Separated Divorced" at bounding box center [294, 79] width 205 height 23
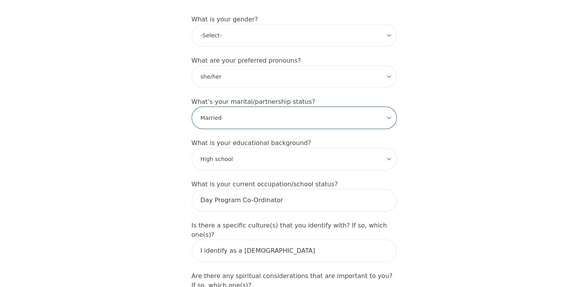
scroll to position [645, 0]
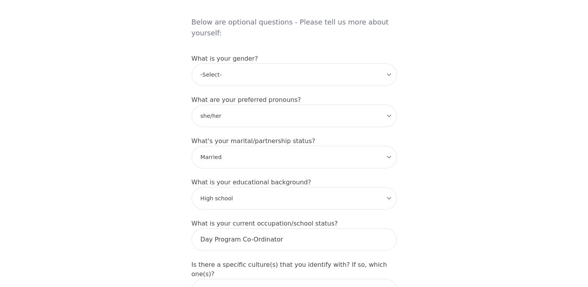
click at [300, 63] on select "-Select- [DEMOGRAPHIC_DATA] [DEMOGRAPHIC_DATA] [DEMOGRAPHIC_DATA] [DEMOGRAPHIC_…" at bounding box center [294, 74] width 205 height 23
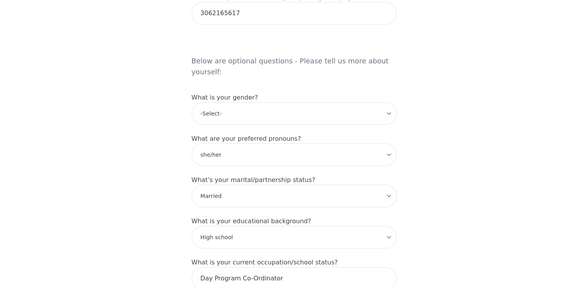
click at [293, 51] on h5 "Below are optional questions - Please tell us more about yourself:" at bounding box center [294, 59] width 205 height 50
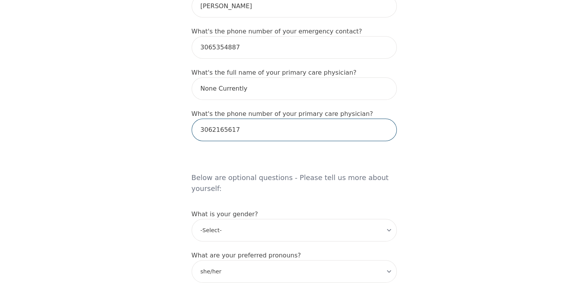
click at [269, 119] on input "3062165617" at bounding box center [294, 130] width 205 height 23
click at [270, 119] on input "3062165617" at bounding box center [294, 130] width 205 height 23
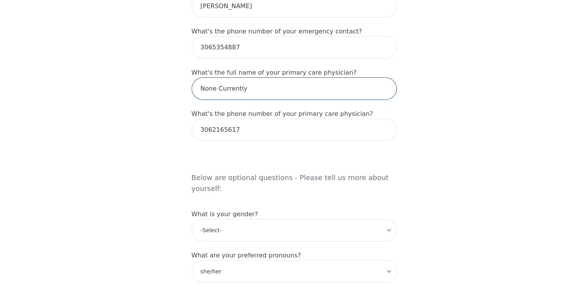
click at [263, 78] on input "None Currently" at bounding box center [294, 88] width 205 height 23
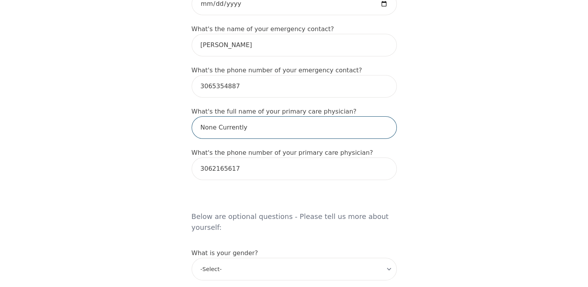
scroll to position [373, 0]
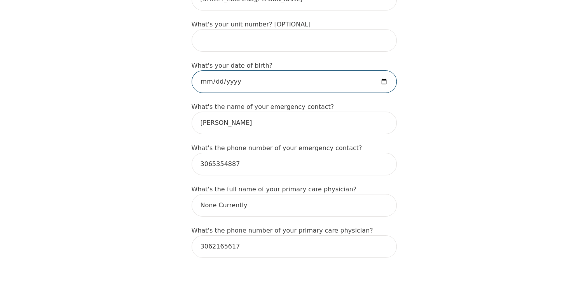
click at [394, 70] on input "[DATE]" at bounding box center [294, 81] width 205 height 23
click at [381, 71] on input "[DATE]" at bounding box center [294, 81] width 205 height 23
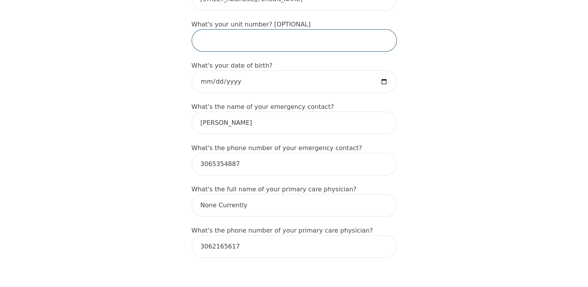
click at [291, 31] on input "text" at bounding box center [294, 40] width 205 height 23
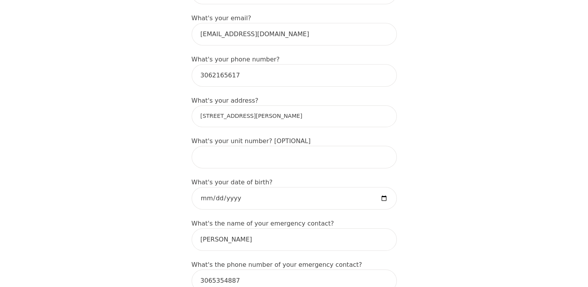
click at [246, 105] on input "[STREET_ADDRESS][PERSON_NAME]" at bounding box center [294, 116] width 205 height 22
click at [342, 110] on input "[STREET_ADDRESS][PERSON_NAME]" at bounding box center [294, 116] width 205 height 22
drag, startPoint x: 342, startPoint y: 110, endPoint x: 176, endPoint y: 121, distance: 165.8
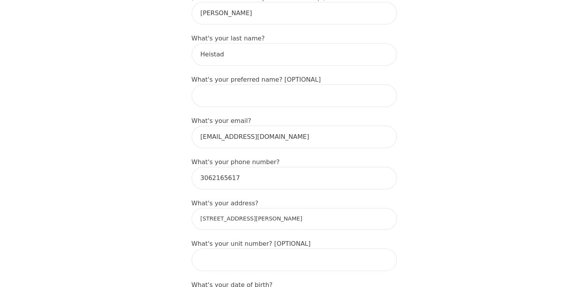
scroll to position [101, 0]
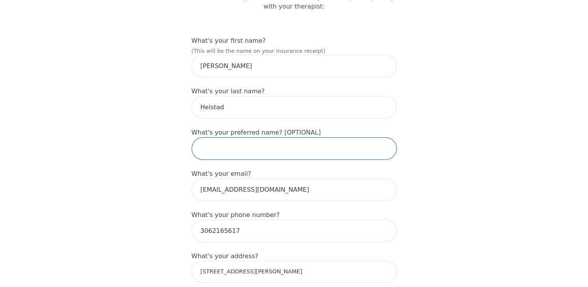
click at [253, 137] on input "text" at bounding box center [294, 148] width 205 height 23
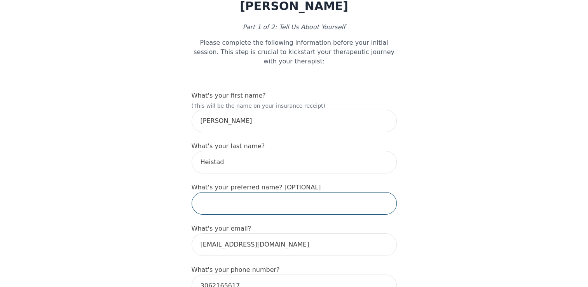
scroll to position [0, 0]
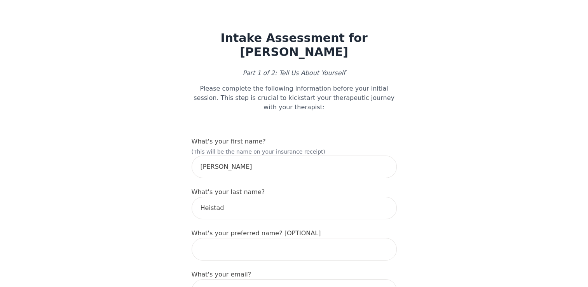
click at [249, 138] on label "What's your first name?" at bounding box center [229, 141] width 74 height 7
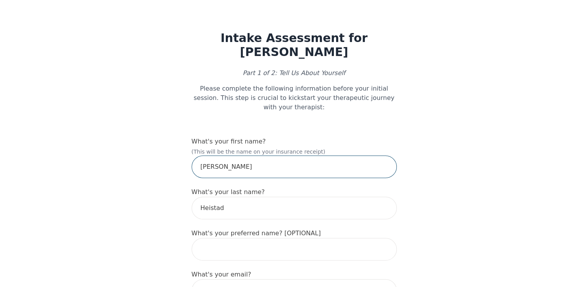
click at [239, 155] on input "[PERSON_NAME]" at bounding box center [294, 166] width 205 height 23
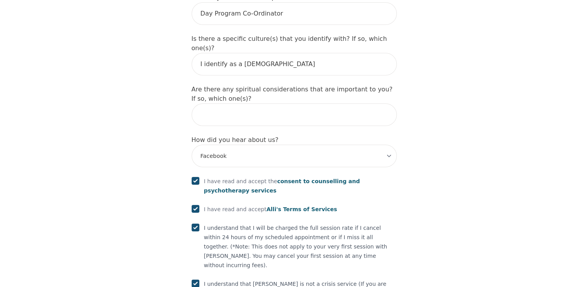
scroll to position [917, 0]
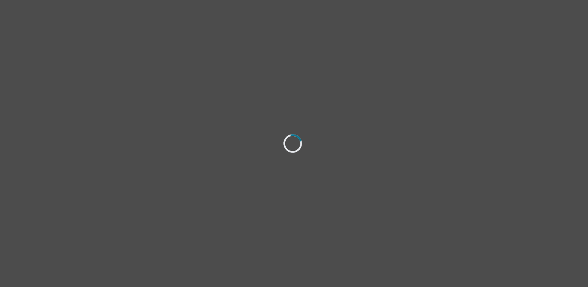
select select "[DEMOGRAPHIC_DATA]"
select select "she/her"
select select "Married"
select select "High school"
select select "Facebook"
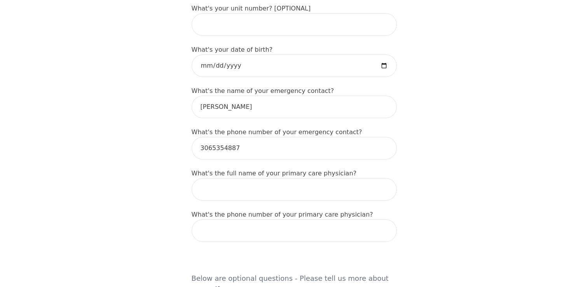
scroll to position [427, 0]
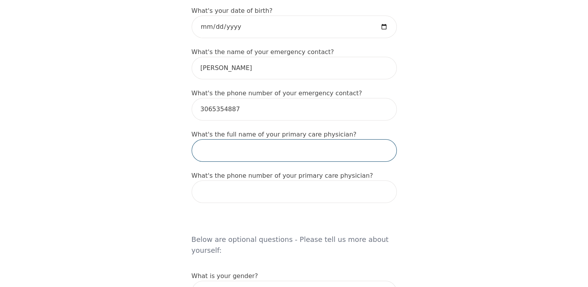
click at [259, 142] on input "text" at bounding box center [294, 150] width 205 height 23
type input "[PERSON_NAME]"
type input "[STREET_ADDRESS]"
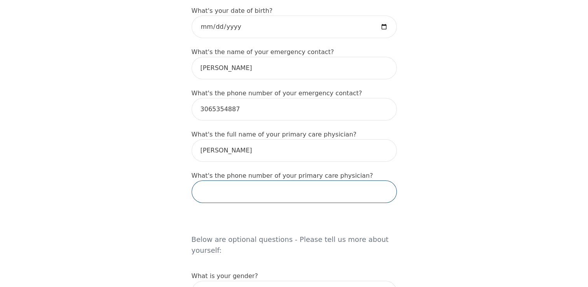
type input "3062165617"
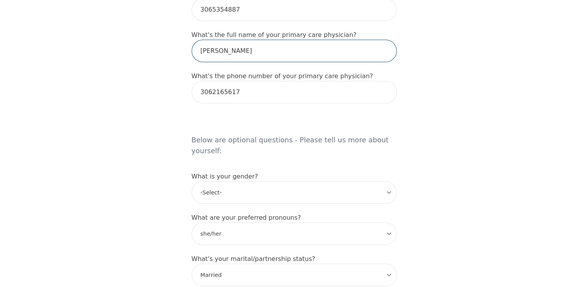
scroll to position [544, 0]
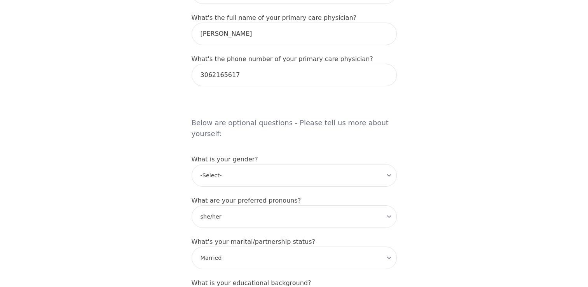
click at [258, 96] on h5 "Below are optional questions - Please tell us more about yourself:" at bounding box center [294, 121] width 205 height 50
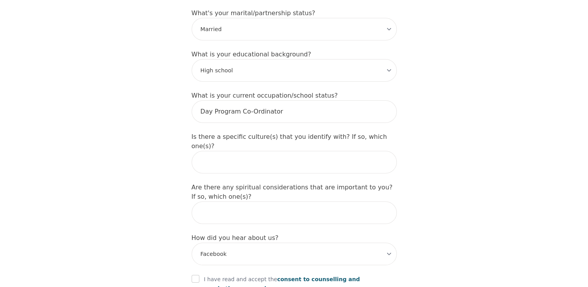
scroll to position [887, 0]
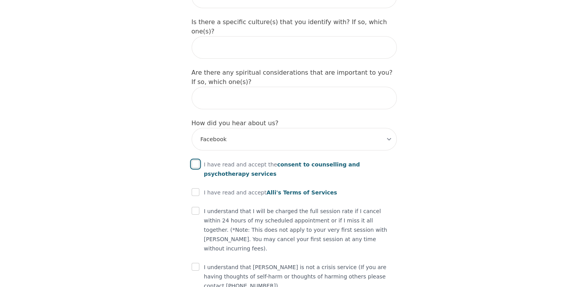
click at [192, 160] on input "checkbox" at bounding box center [196, 164] width 8 height 8
checkbox input "true"
click at [194, 188] on div at bounding box center [196, 192] width 8 height 9
click at [193, 188] on input "checkbox" at bounding box center [196, 192] width 8 height 8
checkbox input "true"
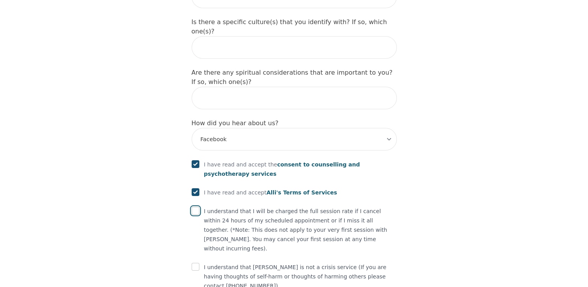
click at [199, 207] on input "checkbox" at bounding box center [196, 211] width 8 height 8
checkbox input "true"
drag, startPoint x: 196, startPoint y: 213, endPoint x: 199, endPoint y: 215, distance: 4.0
click at [196, 263] on input "checkbox" at bounding box center [196, 267] width 8 height 8
checkbox input "true"
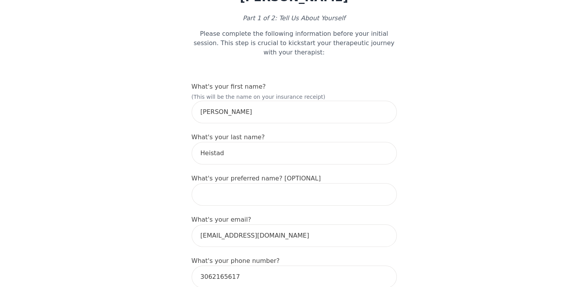
scroll to position [0, 0]
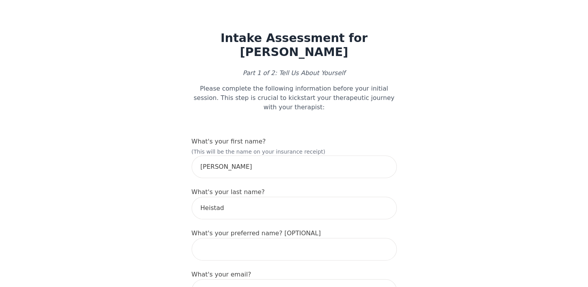
click at [251, 99] on p "Please complete the following information before your initial session. This ste…" at bounding box center [294, 98] width 205 height 28
drag, startPoint x: 251, startPoint y: 99, endPoint x: 356, endPoint y: 96, distance: 104.6
click at [356, 96] on p "Please complete the following information before your initial session. This ste…" at bounding box center [294, 98] width 205 height 28
drag, startPoint x: 356, startPoint y: 96, endPoint x: 339, endPoint y: 82, distance: 22.0
click at [340, 82] on div "Intake Assessment for Kimberly Heistad Part 1 of 2: Tell Us About Yourself Plea…" at bounding box center [294, 71] width 205 height 81
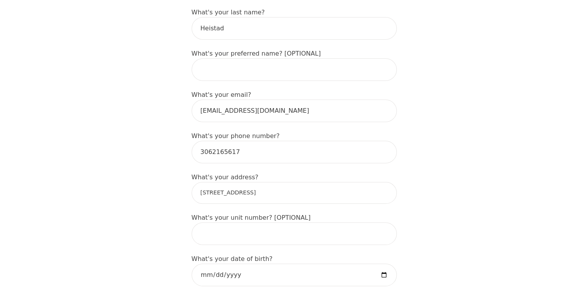
scroll to position [233, 0]
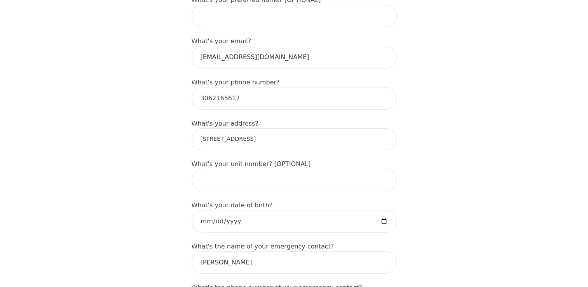
click at [243, 78] on label "What's your phone number?" at bounding box center [236, 81] width 88 height 7
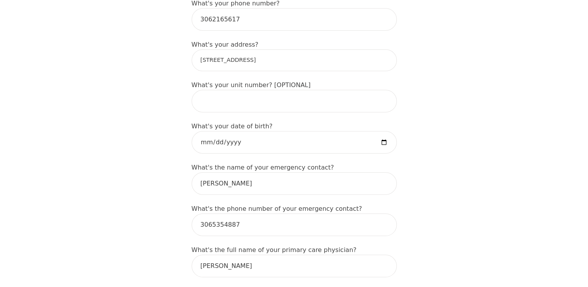
scroll to position [295, 0]
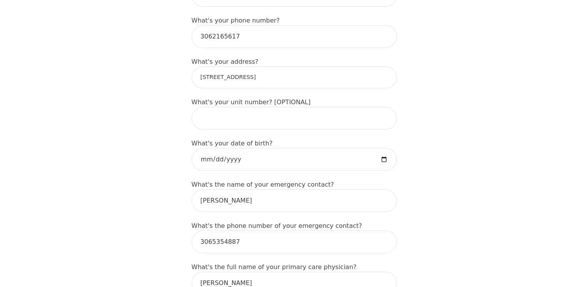
click at [228, 70] on input "[STREET_ADDRESS]" at bounding box center [294, 77] width 205 height 22
type input "[STREET_ADDRESS][PERSON_NAME]"
type input "I identify as a [DEMOGRAPHIC_DATA]"
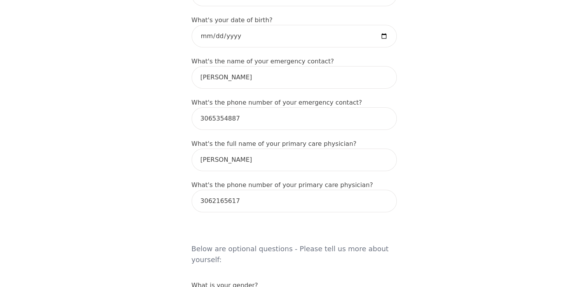
scroll to position [217, 0]
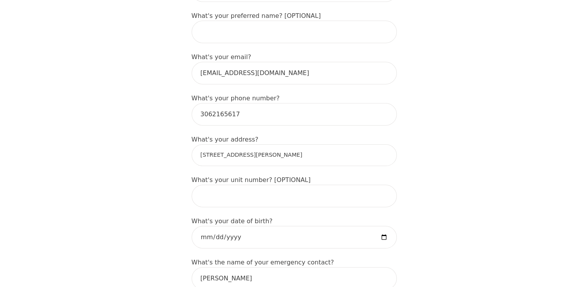
click at [326, 144] on input "[STREET_ADDRESS][PERSON_NAME]" at bounding box center [294, 155] width 205 height 22
drag, startPoint x: 331, startPoint y: 146, endPoint x: 143, endPoint y: 147, distance: 187.7
drag, startPoint x: 284, startPoint y: 161, endPoint x: 281, endPoint y: 156, distance: 6.5
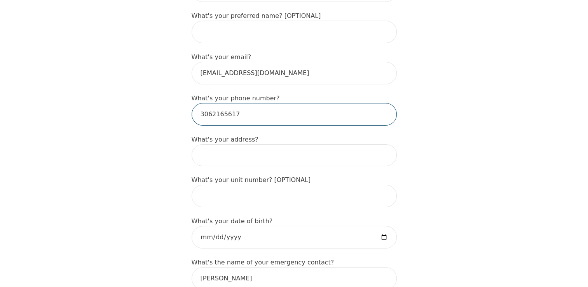
click at [247, 113] on input "3062165617" at bounding box center [294, 114] width 205 height 23
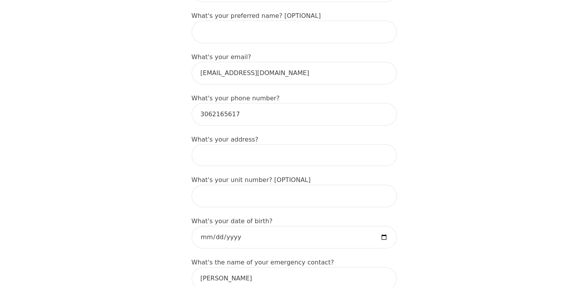
click at [218, 146] on input at bounding box center [294, 155] width 205 height 22
type input "[STREET_ADDRESS][PERSON_NAME]"
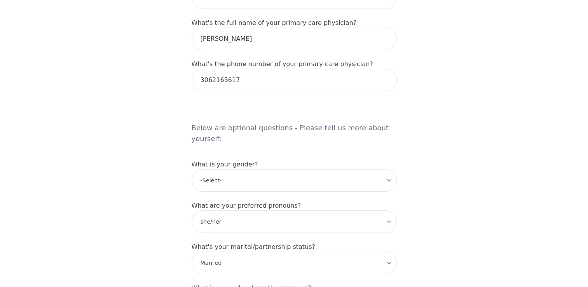
scroll to position [489, 0]
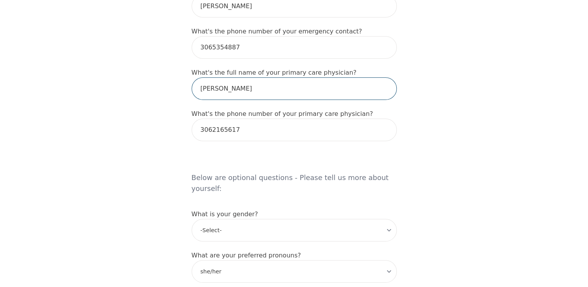
drag, startPoint x: 267, startPoint y: 79, endPoint x: 152, endPoint y: 75, distance: 115.1
click at [154, 75] on div "Intake Assessment for Kimberly Heistad Part 1 of 2: Tell Us About Yourself Plea…" at bounding box center [294, 143] width 588 height 1202
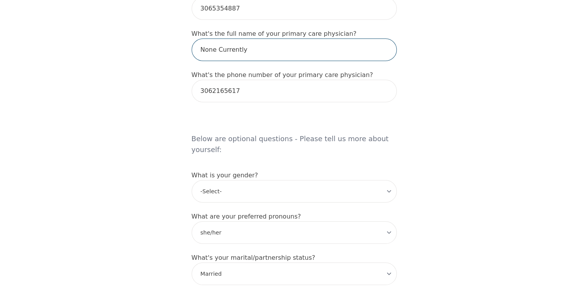
type input "None Currently"
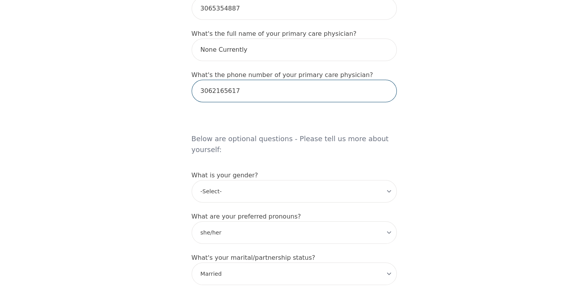
click at [261, 80] on input "3062165617" at bounding box center [294, 91] width 205 height 23
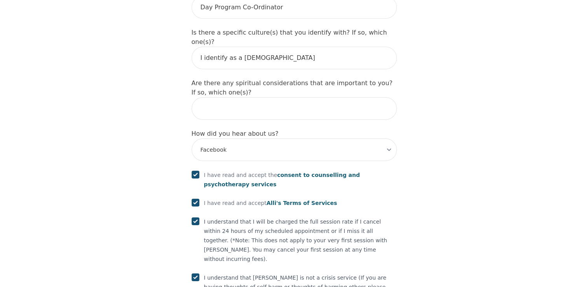
scroll to position [917, 0]
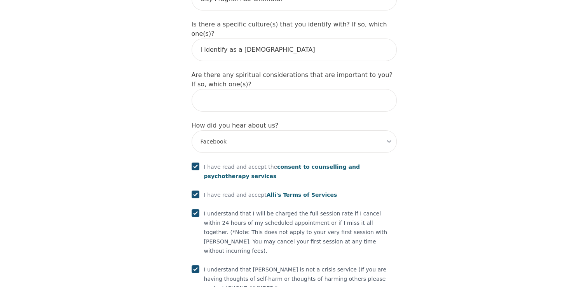
scroll to position [839, 0]
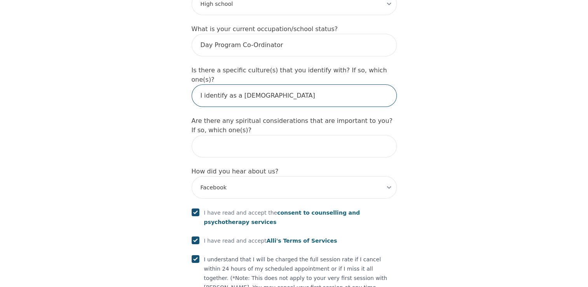
click at [288, 84] on input "I identify as a [DEMOGRAPHIC_DATA]" at bounding box center [294, 95] width 205 height 23
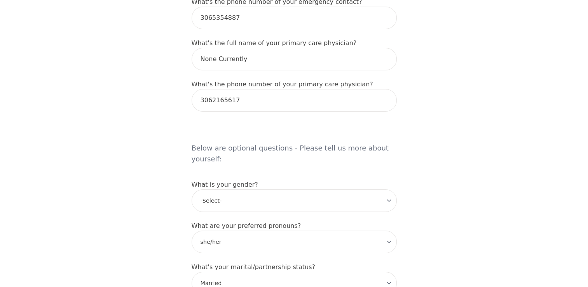
scroll to position [450, 0]
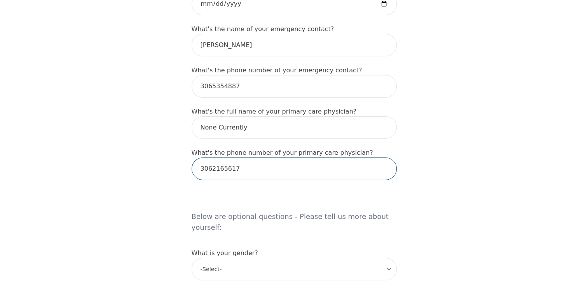
drag, startPoint x: 252, startPoint y: 158, endPoint x: 136, endPoint y: 164, distance: 115.9
click at [136, 164] on div "Intake Assessment for Kimberly Heistad Part 1 of 2: Tell Us About Yourself Plea…" at bounding box center [294, 182] width 588 height 1202
paste input "(306) 337- 4405"
type input "(306) 337- 4405"
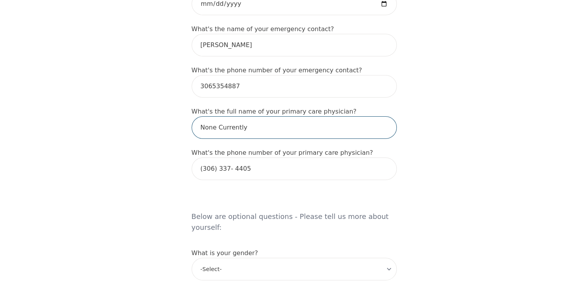
click at [242, 127] on input "None Currently" at bounding box center [294, 127] width 205 height 23
drag, startPoint x: 260, startPoint y: 119, endPoint x: 190, endPoint y: 113, distance: 71.0
click at [190, 113] on div "Intake Assessment for Kimberly Heistad Part 1 of 2: Tell Us About Yourself Plea…" at bounding box center [294, 182] width 224 height 1202
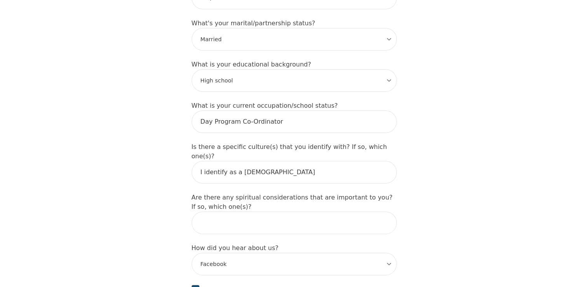
scroll to position [917, 0]
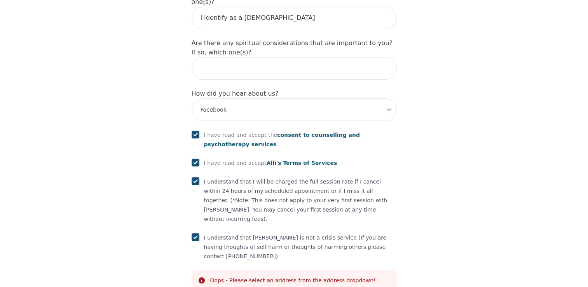
type input "[PERSON_NAME]"
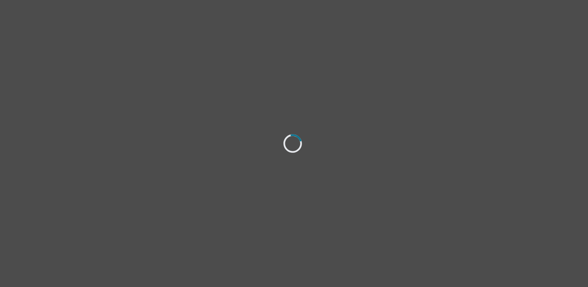
select select "[DEMOGRAPHIC_DATA]"
select select "she/her"
select select "Married"
select select "High school"
select select "Facebook"
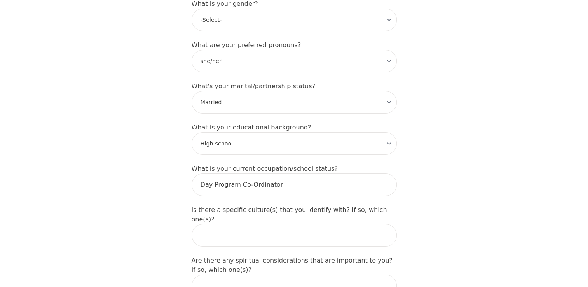
scroll to position [887, 0]
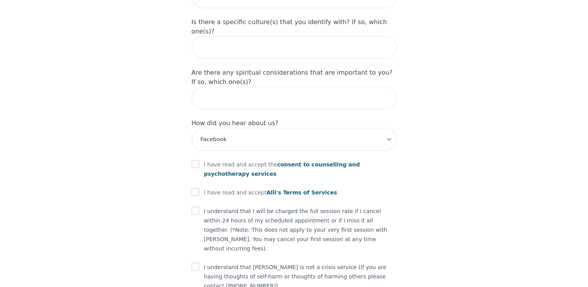
click at [196, 263] on input "checkbox" at bounding box center [196, 267] width 8 height 8
checkbox input "true"
drag, startPoint x: 196, startPoint y: 173, endPoint x: 197, endPoint y: 153, distance: 19.4
click at [196, 206] on div at bounding box center [196, 210] width 8 height 9
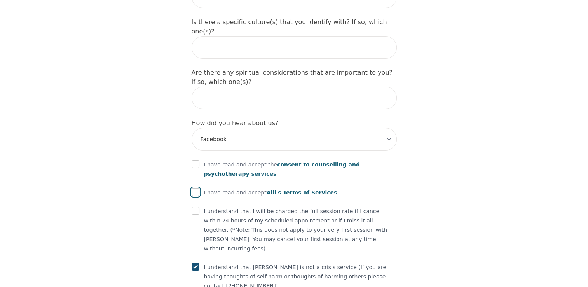
click at [197, 188] on input "checkbox" at bounding box center [196, 192] width 8 height 8
checkbox input "true"
drag, startPoint x: 197, startPoint y: 169, endPoint x: 200, endPoint y: 129, distance: 39.4
click at [197, 207] on input "checkbox" at bounding box center [196, 211] width 8 height 8
checkbox input "true"
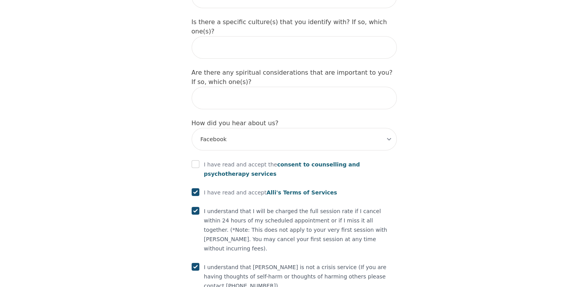
click at [200, 160] on div "I have read and accept the consent to counselling and psychotherapy services" at bounding box center [294, 169] width 205 height 19
click at [195, 160] on input "checkbox" at bounding box center [196, 164] width 8 height 8
checkbox input "true"
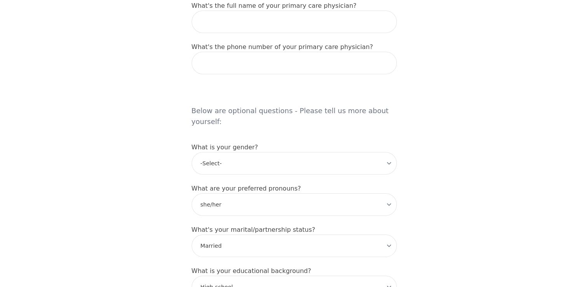
scroll to position [460, 0]
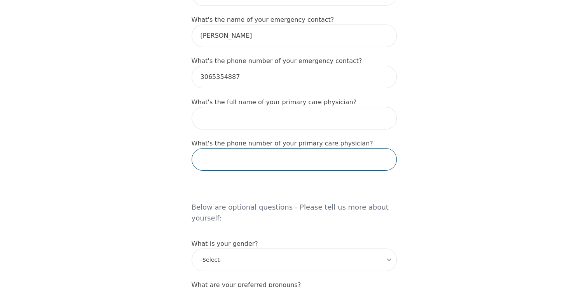
click at [244, 148] on input "tel" at bounding box center [294, 159] width 205 height 23
type input "(306) 337- 4405"
type input "[STREET_ADDRESS][PERSON_NAME]"
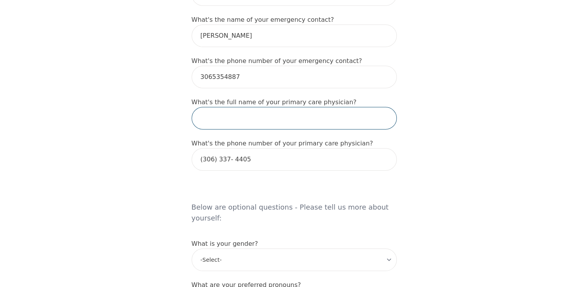
type input "[PERSON_NAME]"
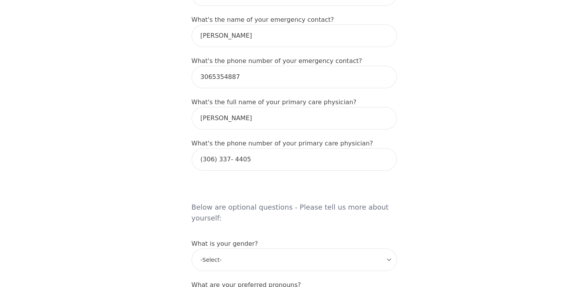
type input "I identify as a [DEMOGRAPHIC_DATA]"
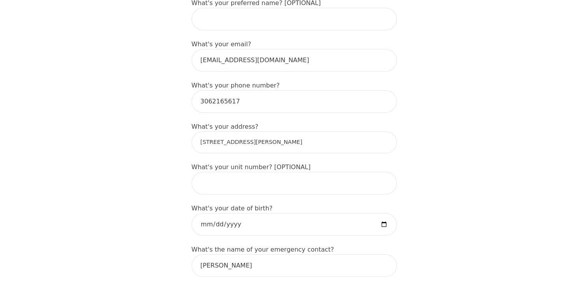
scroll to position [227, 0]
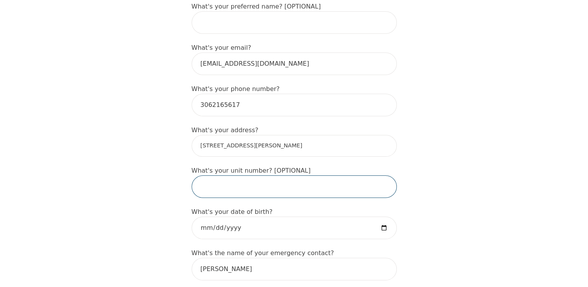
click at [258, 183] on input "text" at bounding box center [294, 186] width 205 height 23
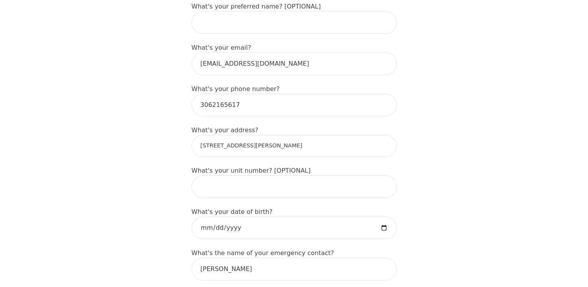
click at [298, 135] on input "[STREET_ADDRESS][PERSON_NAME]" at bounding box center [294, 146] width 205 height 22
click at [329, 135] on input "[STREET_ADDRESS][PERSON_NAME]" at bounding box center [294, 146] width 205 height 22
click at [261, 95] on input "3062165617" at bounding box center [294, 105] width 205 height 23
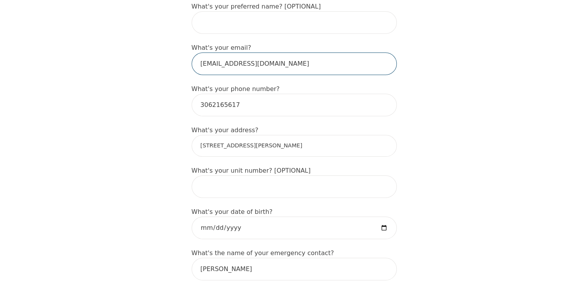
click at [281, 52] on input "[EMAIL_ADDRESS][DOMAIN_NAME]" at bounding box center [294, 63] width 205 height 23
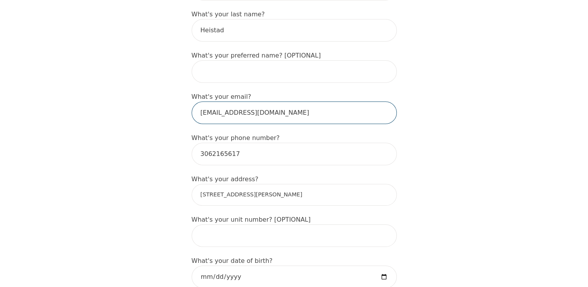
scroll to position [110, 0]
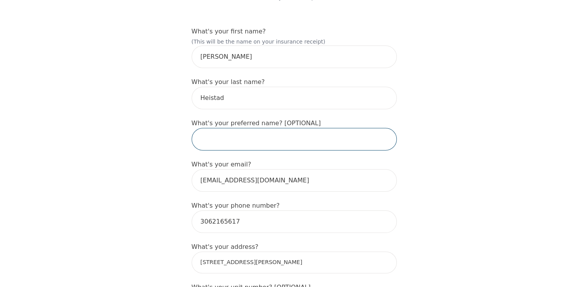
click at [277, 132] on input "text" at bounding box center [294, 139] width 205 height 23
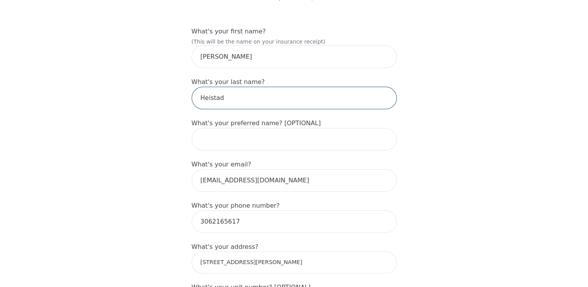
click at [268, 88] on input "Heistad" at bounding box center [294, 98] width 205 height 23
click at [256, 45] on input "[PERSON_NAME]" at bounding box center [294, 56] width 205 height 23
click at [236, 92] on input "Heistad" at bounding box center [294, 98] width 205 height 23
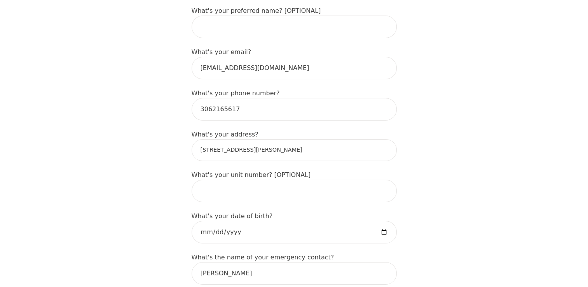
scroll to position [343, 0]
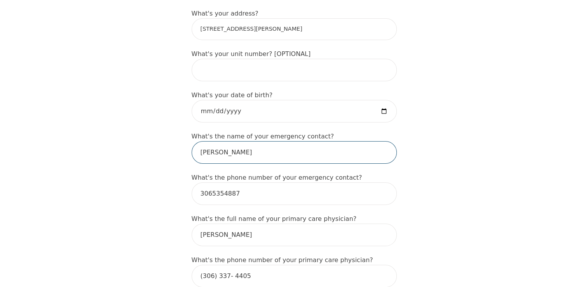
click at [233, 141] on input "[PERSON_NAME]" at bounding box center [294, 152] width 205 height 23
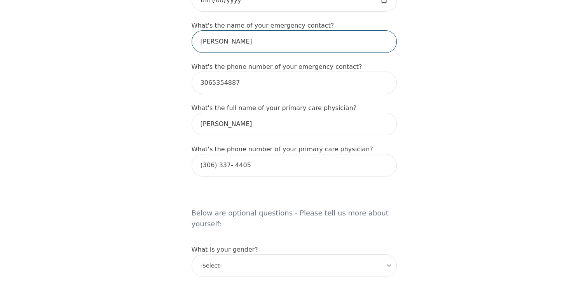
scroll to position [498, 0]
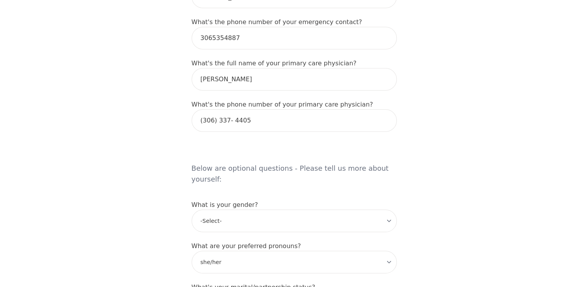
click at [254, 141] on h5 "Below are optional questions - Please tell us more about yourself:" at bounding box center [294, 166] width 205 height 50
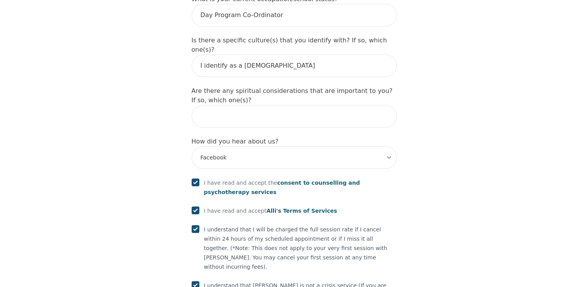
scroll to position [917, 0]
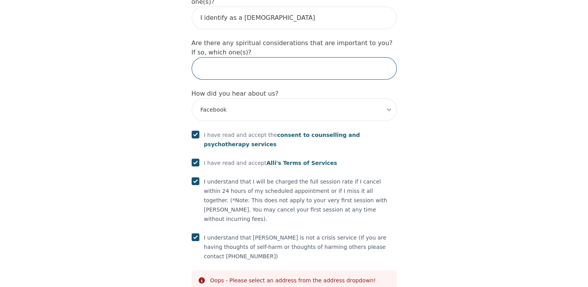
click at [365, 57] on input "text" at bounding box center [294, 68] width 205 height 23
type input "No"
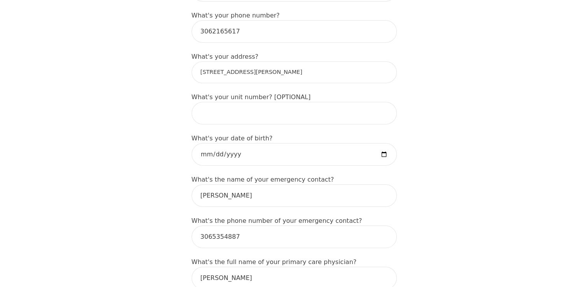
scroll to position [256, 0]
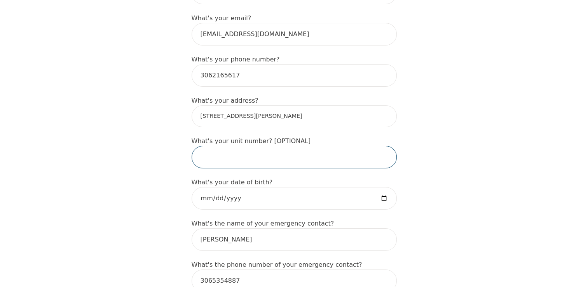
click at [248, 155] on input "text" at bounding box center [294, 157] width 205 height 23
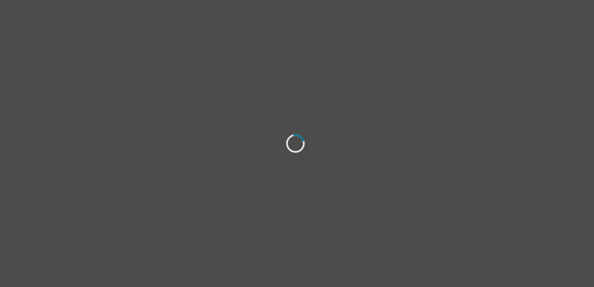
select select "[DEMOGRAPHIC_DATA]"
select select "she/her"
select select "Married"
select select "High school"
select select "Facebook"
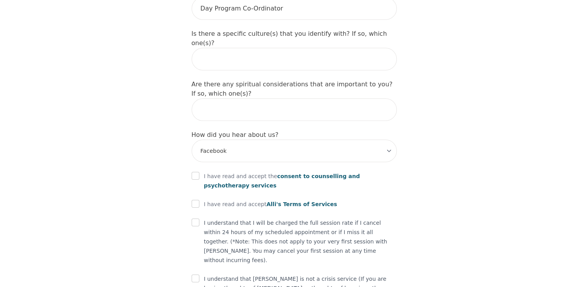
scroll to position [887, 0]
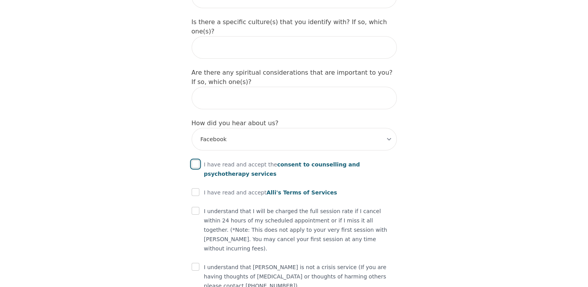
click at [197, 160] on input "checkbox" at bounding box center [196, 164] width 8 height 8
checkbox input "true"
drag, startPoint x: 196, startPoint y: 153, endPoint x: 196, endPoint y: 164, distance: 11.3
click at [195, 188] on input "checkbox" at bounding box center [196, 192] width 8 height 8
checkbox input "true"
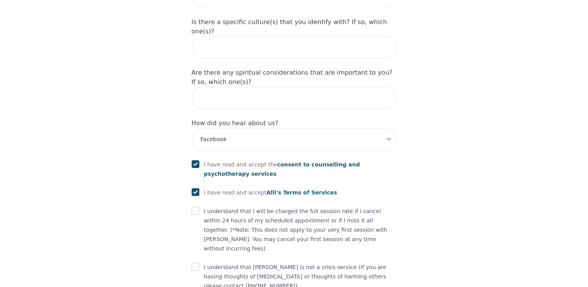
click at [197, 206] on div at bounding box center [196, 210] width 8 height 9
click at [195, 207] on input "checkbox" at bounding box center [196, 211] width 8 height 8
checkbox input "true"
click at [196, 263] on input "checkbox" at bounding box center [196, 267] width 8 height 8
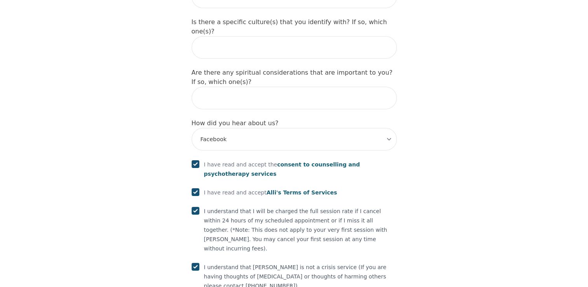
checkbox input "true"
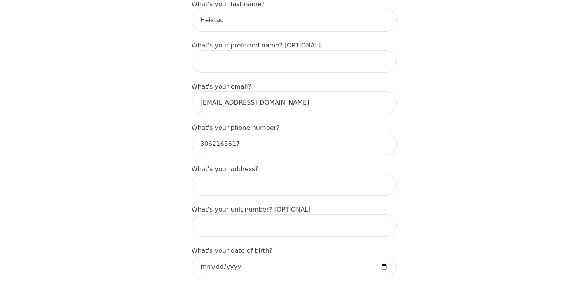
scroll to position [32, 0]
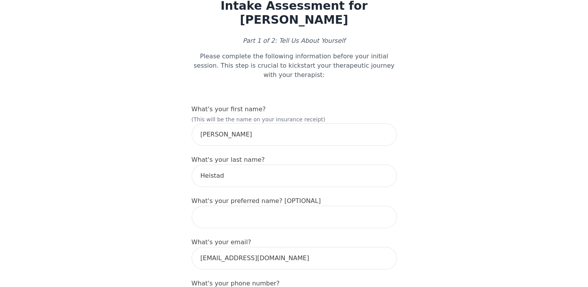
click at [320, 40] on p "Part 1 of 2: Tell Us About Yourself" at bounding box center [294, 40] width 205 height 9
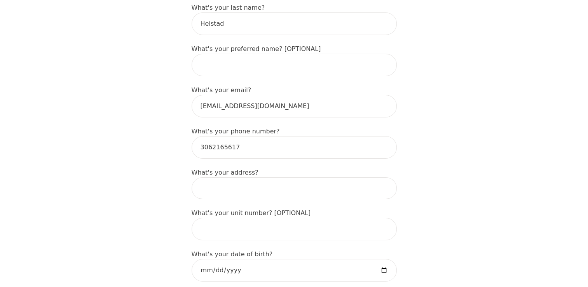
scroll to position [233, 0]
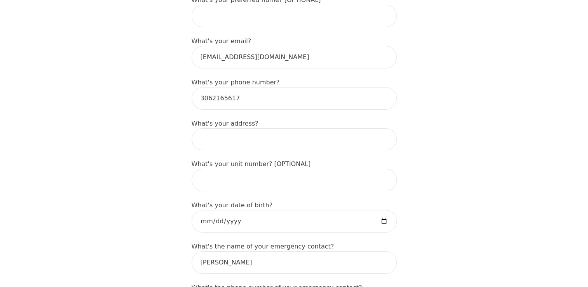
click at [246, 131] on input at bounding box center [294, 139] width 205 height 22
type input "[STREET_ADDRESS][PERSON_NAME]"
type input "[PERSON_NAME]"
type input "(306) 337- 4405"
type input "I identify as a [DEMOGRAPHIC_DATA]"
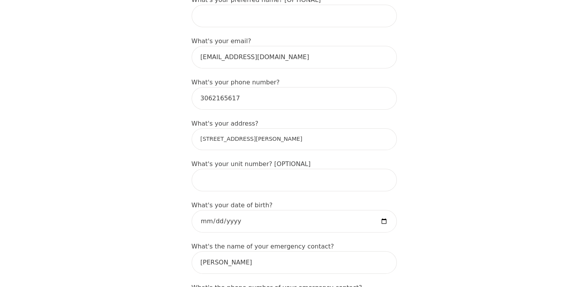
type input "No"
click at [238, 173] on input "text" at bounding box center [294, 180] width 205 height 23
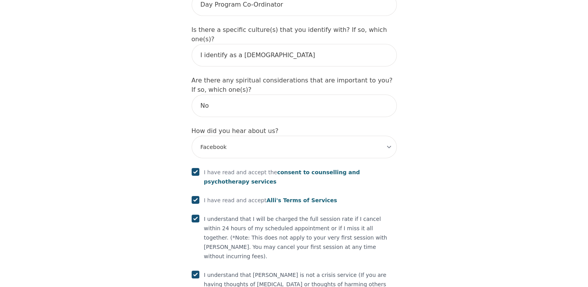
scroll to position [917, 0]
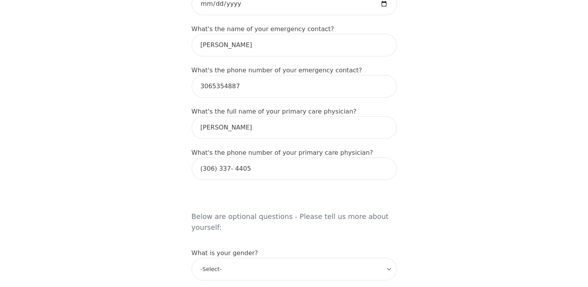
scroll to position [256, 0]
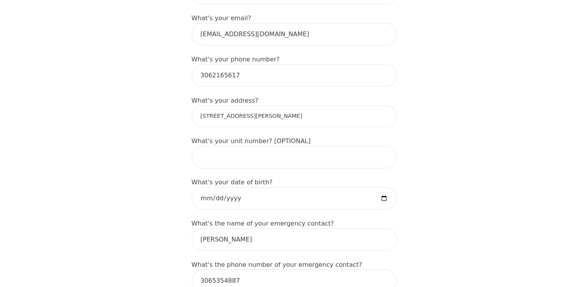
click at [268, 109] on input "[STREET_ADDRESS][PERSON_NAME]" at bounding box center [294, 116] width 205 height 22
drag, startPoint x: 303, startPoint y: 105, endPoint x: 214, endPoint y: 108, distance: 88.3
click at [214, 108] on input "[STREET_ADDRESS][PERSON_NAME]" at bounding box center [294, 116] width 205 height 22
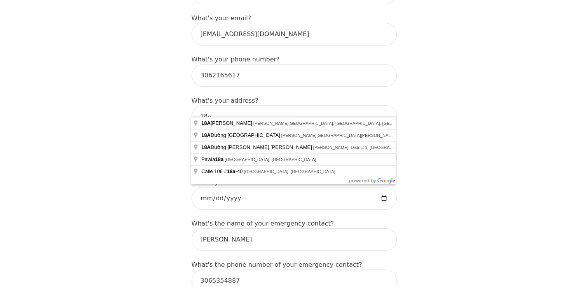
drag, startPoint x: 217, startPoint y: 108, endPoint x: 142, endPoint y: 106, distance: 75.4
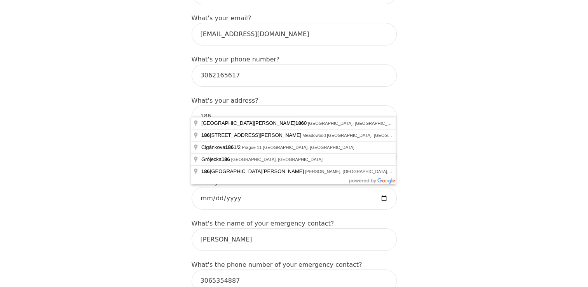
click at [219, 105] on input "186" at bounding box center [294, 116] width 205 height 22
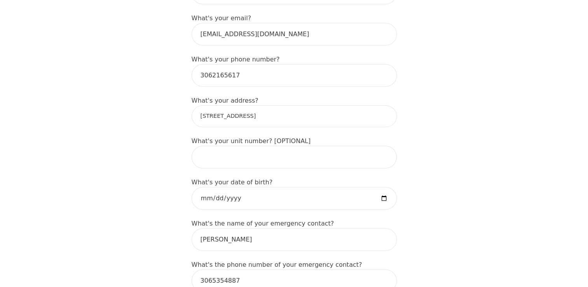
type input "[STREET_ADDRESS][PERSON_NAME]"
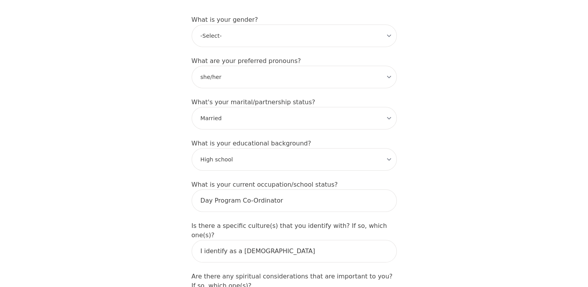
scroll to position [917, 0]
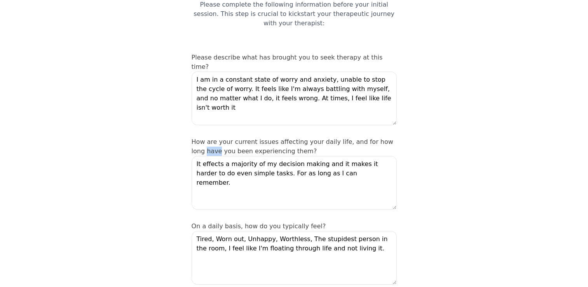
scroll to position [117, 0]
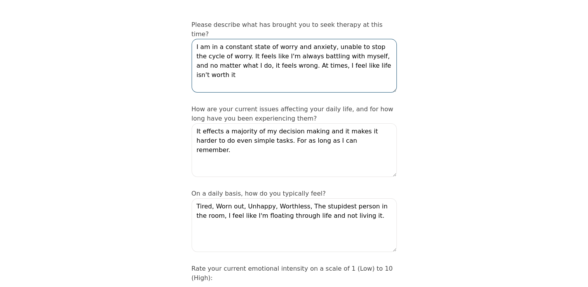
click at [378, 52] on textarea "I am in a constant state of worry and anxiety, unable to stop the cycle of worr…" at bounding box center [294, 66] width 205 height 54
click at [196, 39] on textarea "I am in a constant state of worry and anxiety, unable to stop the cycle of worr…" at bounding box center [294, 66] width 205 height 54
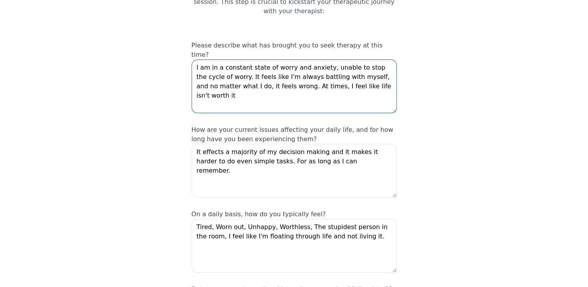
scroll to position [78, 0]
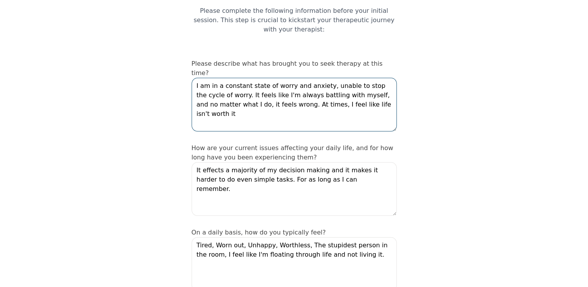
drag, startPoint x: 379, startPoint y: 53, endPoint x: 200, endPoint y: 56, distance: 178.7
click at [200, 59] on div "Please describe what has brought you to seek therapy at this time? I am in a co…" at bounding box center [294, 96] width 205 height 75
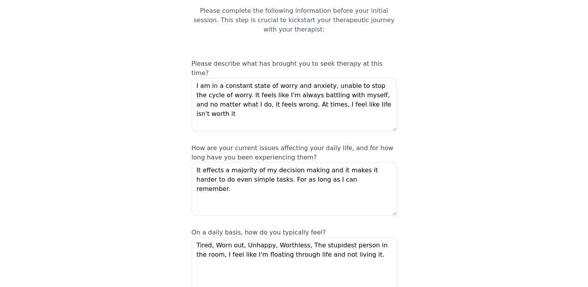
click at [200, 60] on label "Please describe what has brought you to seek therapy at this time?" at bounding box center [287, 68] width 191 height 17
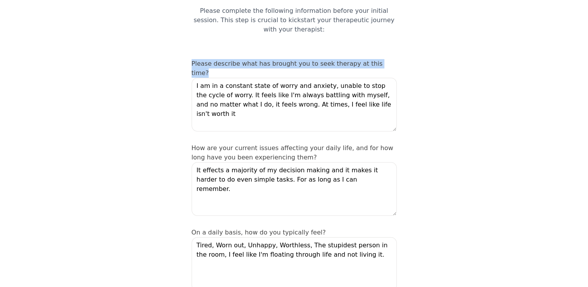
drag, startPoint x: 189, startPoint y: 52, endPoint x: 384, endPoint y: 45, distance: 195.6
drag, startPoint x: 384, startPoint y: 45, endPoint x: 350, endPoint y: 55, distance: 36.0
copy label "Please describe what has brought you to seek therapy at this time?"
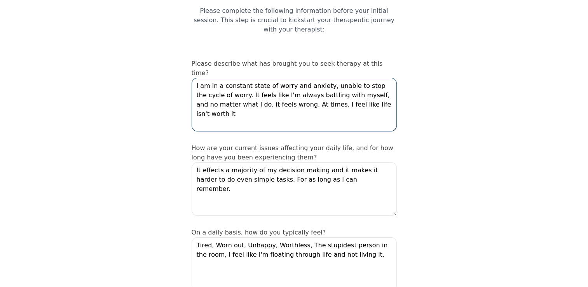
click at [373, 89] on textarea "I am in a constant state of worry and anxiety, unable to stop the cycle of worr…" at bounding box center [294, 105] width 205 height 54
drag, startPoint x: 371, startPoint y: 89, endPoint x: 177, endPoint y: 56, distance: 196.9
paste textarea "was recently working with a student therapist through Ally and found the experi…"
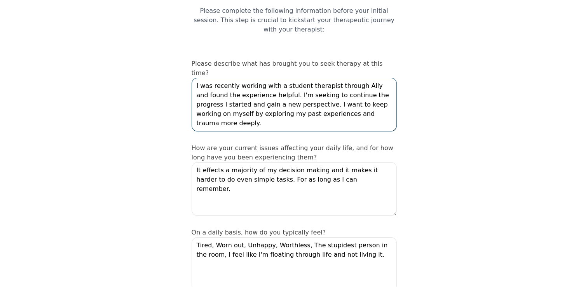
click at [359, 78] on textarea "I was recently working with a student therapist through Ally and found the expe…" at bounding box center [294, 105] width 205 height 54
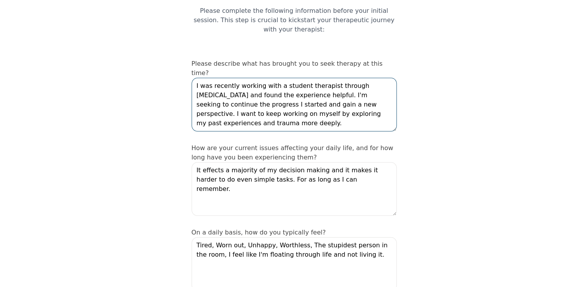
click at [259, 78] on textarea "I was recently working with a student therapist through [MEDICAL_DATA] and foun…" at bounding box center [294, 105] width 205 height 54
click at [261, 78] on textarea "I was recently working with a student therapist through [MEDICAL_DATA] and foun…" at bounding box center [294, 105] width 205 height 54
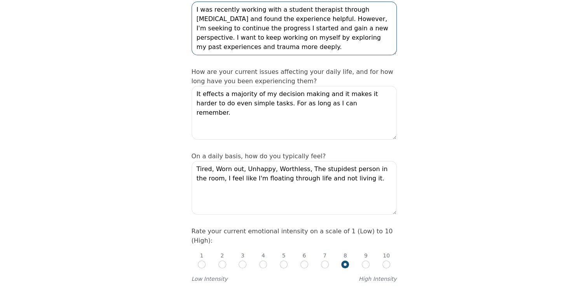
scroll to position [155, 0]
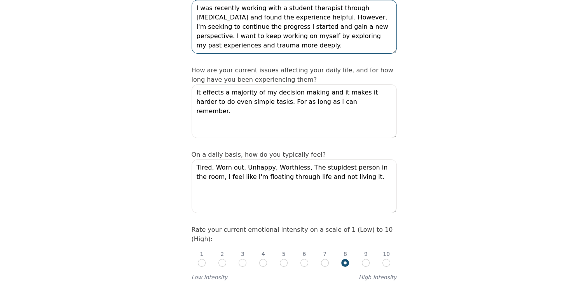
type textarea "I was recently working with a student therapist through [MEDICAL_DATA] and foun…"
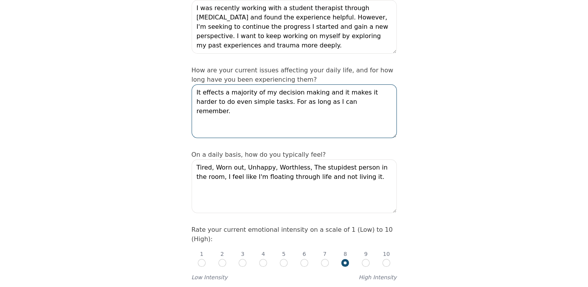
drag, startPoint x: 337, startPoint y: 83, endPoint x: 163, endPoint y: 63, distance: 175.2
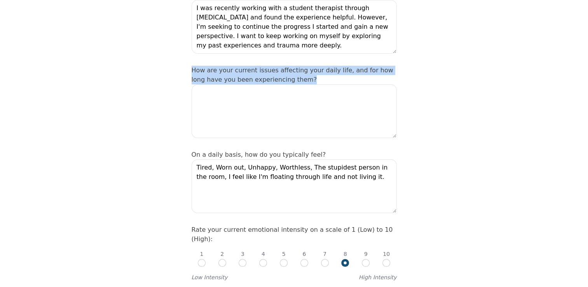
drag, startPoint x: 283, startPoint y: 59, endPoint x: 188, endPoint y: 45, distance: 96.5
drag, startPoint x: 188, startPoint y: 45, endPoint x: 269, endPoint y: 53, distance: 81.5
copy label "How are your current issues affecting your daily life, and for how long have yo…"
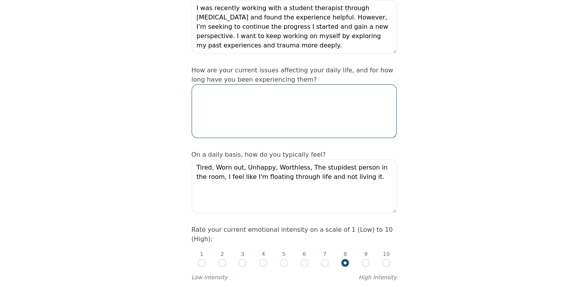
click at [246, 88] on textarea at bounding box center [294, 111] width 205 height 54
paste textarea "A lot of what I’ve gone through in the past continues to affect my day-to-day c…"
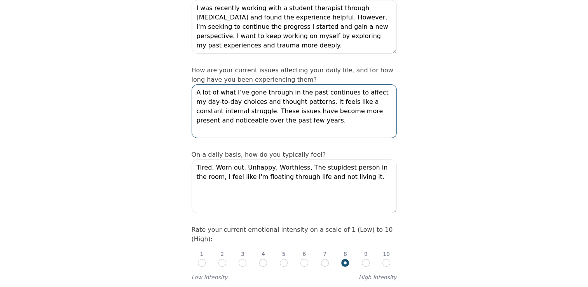
type textarea "A lot of what I’ve gone through in the past continues to affect my day-to-day c…"
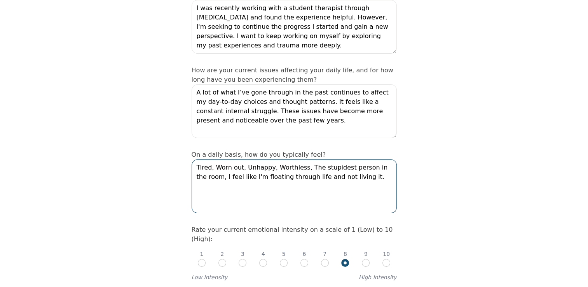
click at [367, 160] on textarea "Tired, Worn out, Unhappy, Worthless, The stupidest person in the room, I feel l…" at bounding box center [294, 186] width 205 height 54
drag, startPoint x: 366, startPoint y: 161, endPoint x: 194, endPoint y: 150, distance: 171.7
click at [194, 159] on textarea "Tired, Worn out, Unhappy, Worthless, The stupidest person in the room, I feel l…" at bounding box center [294, 186] width 205 height 54
click at [286, 259] on input "radio" at bounding box center [284, 263] width 8 height 8
radio input "true"
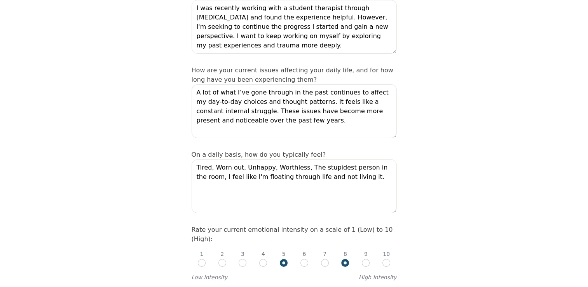
radio input "false"
click at [285, 186] on textarea "Tired, Worn out, Unhappy, Worthless, The stupidest person in the room, I feel l…" at bounding box center [294, 186] width 205 height 54
drag, startPoint x: 371, startPoint y: 166, endPoint x: 142, endPoint y: 139, distance: 231.1
paste textarea "often feel tired, worn out, and unhappy. At times, I feel worthless—like the le…"
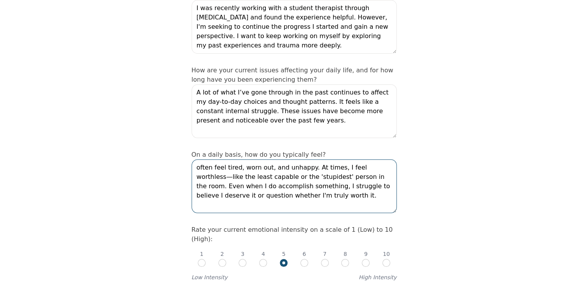
click at [197, 159] on textarea "often feel tired, worn out, and unhappy. At times, I feel worthless—like the le…" at bounding box center [294, 186] width 205 height 54
drag, startPoint x: 387, startPoint y: 147, endPoint x: 376, endPoint y: 148, distance: 11.3
click at [376, 159] on textarea "I often feel tired, worn out, and unhappy. At times, I feel worthless—like the …" at bounding box center [294, 186] width 205 height 54
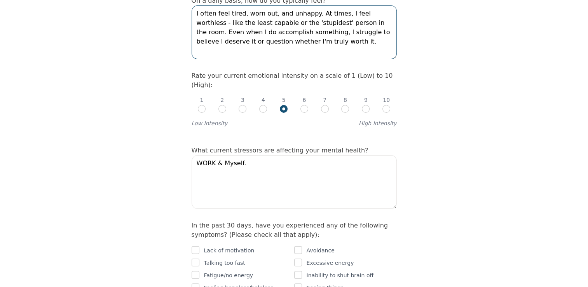
scroll to position [311, 0]
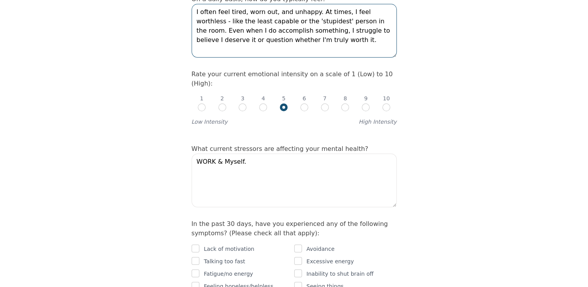
type textarea "I often feel tired, worn out, and unhappy. At times, I feel worthless - like th…"
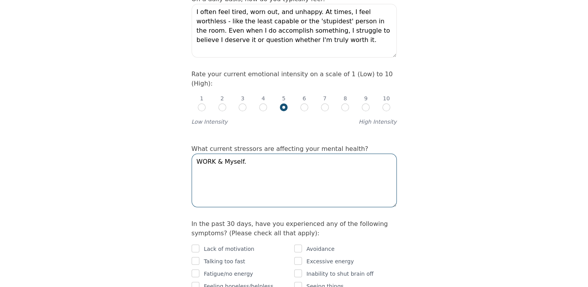
click at [260, 153] on textarea "WORK & Myself." at bounding box center [294, 180] width 205 height 54
drag, startPoint x: 260, startPoint y: 133, endPoint x: 190, endPoint y: 130, distance: 70.0
click at [247, 153] on textarea "WORK & Myself." at bounding box center [294, 180] width 205 height 54
click at [248, 153] on textarea "WORK & Myself." at bounding box center [294, 180] width 205 height 54
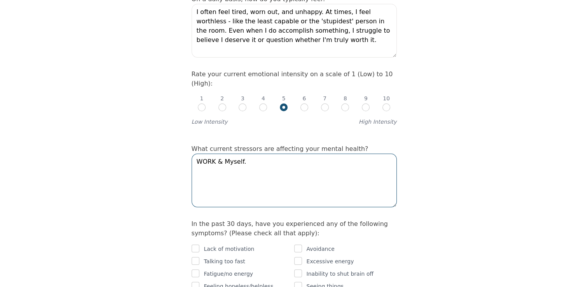
drag, startPoint x: 213, startPoint y: 131, endPoint x: 202, endPoint y: 132, distance: 11.3
click at [202, 153] on textarea "WORK & Myself." at bounding box center [294, 180] width 205 height 54
click at [255, 153] on textarea "Work & Myself." at bounding box center [294, 180] width 205 height 54
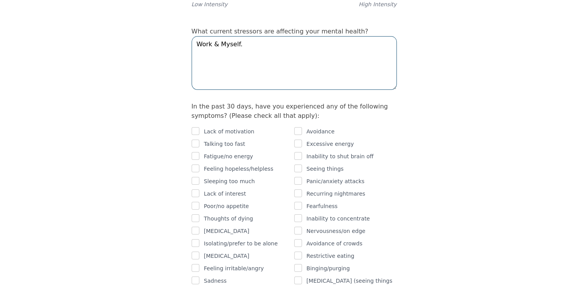
scroll to position [427, 0]
type textarea "Work & Myself."
click at [197, 128] on input "checkbox" at bounding box center [196, 132] width 8 height 8
checkbox input "true"
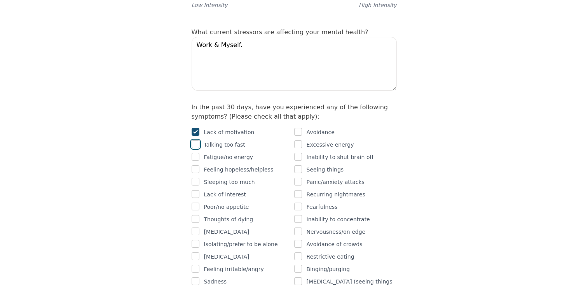
click at [197, 140] on input "checkbox" at bounding box center [196, 144] width 8 height 8
checkbox input "true"
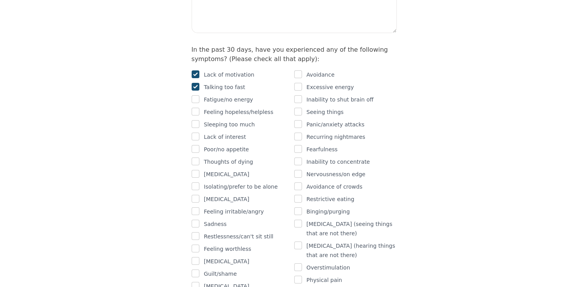
scroll to position [505, 0]
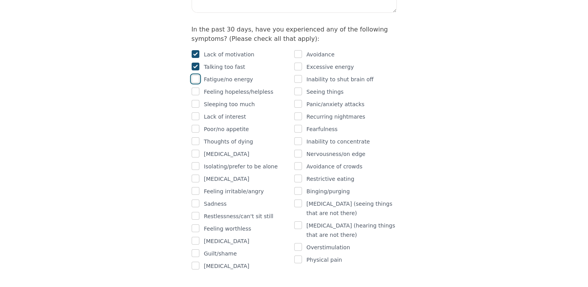
click at [196, 75] on input "checkbox" at bounding box center [196, 79] width 8 height 8
checkbox input "true"
click at [196, 100] on input "checkbox" at bounding box center [196, 104] width 8 height 8
checkbox input "true"
click at [195, 125] on input "checkbox" at bounding box center [196, 129] width 8 height 8
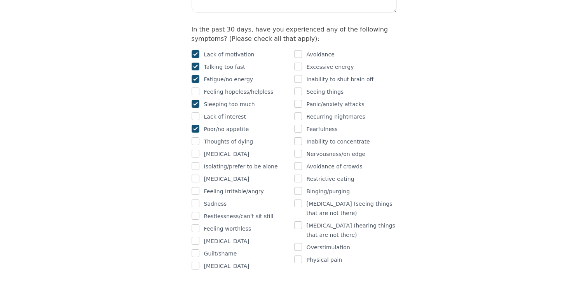
checkbox input "true"
click at [192, 174] on input "checkbox" at bounding box center [196, 178] width 8 height 8
checkbox input "true"
click at [196, 224] on input "checkbox" at bounding box center [196, 228] width 8 height 8
checkbox input "true"
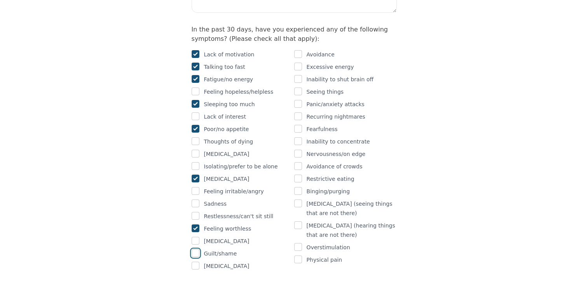
click at [194, 249] on input "checkbox" at bounding box center [196, 253] width 8 height 8
checkbox input "true"
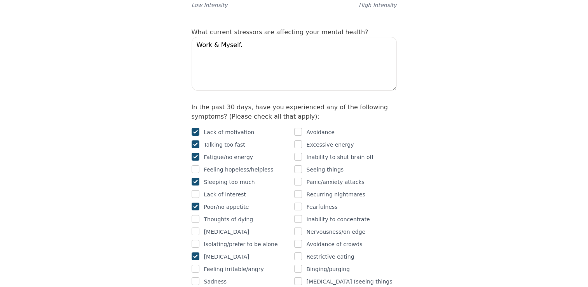
scroll to position [466, 0]
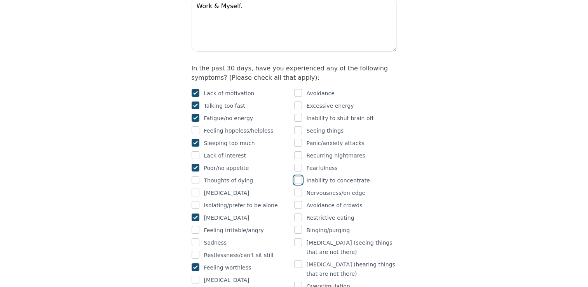
click at [300, 176] on input "checkbox" at bounding box center [298, 180] width 8 height 8
checkbox input "true"
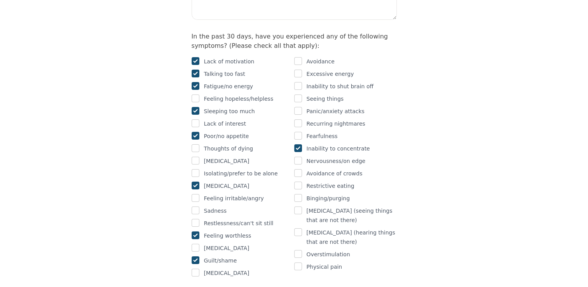
scroll to position [544, 0]
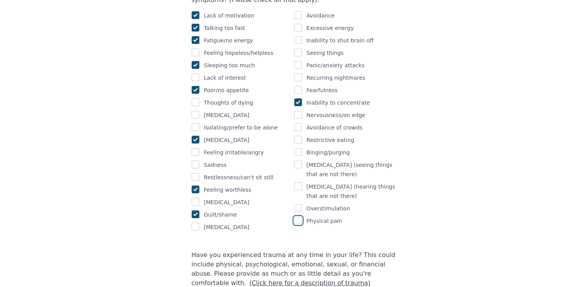
click at [300, 216] on input "checkbox" at bounding box center [298, 220] width 8 height 8
checkbox input "true"
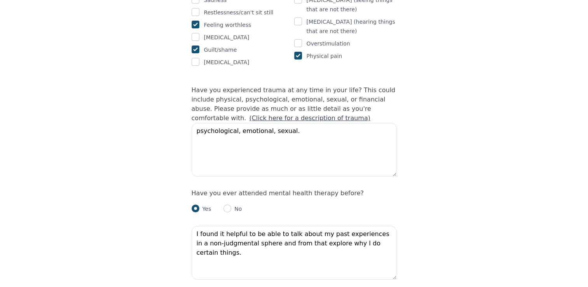
scroll to position [777, 0]
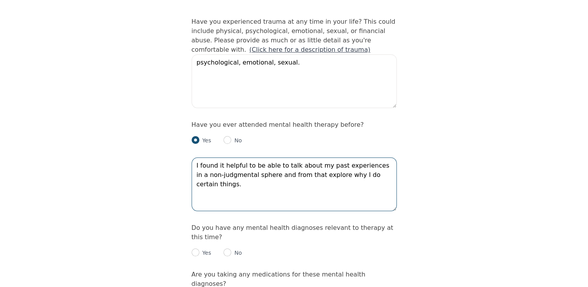
click at [392, 157] on textarea "I found it helpful to be able to talk about my past experiences in a non-judgme…" at bounding box center [294, 184] width 205 height 54
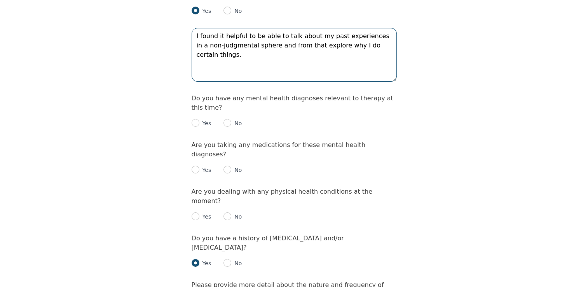
scroll to position [925, 0]
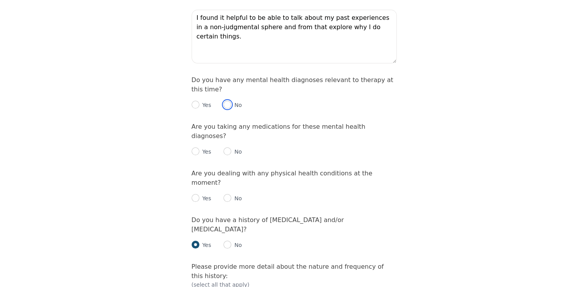
click at [223, 101] on input "radio" at bounding box center [227, 105] width 8 height 8
radio input "true"
click at [225, 147] on input "radio" at bounding box center [227, 151] width 8 height 8
radio input "true"
click at [227, 194] on input "radio" at bounding box center [227, 198] width 8 height 8
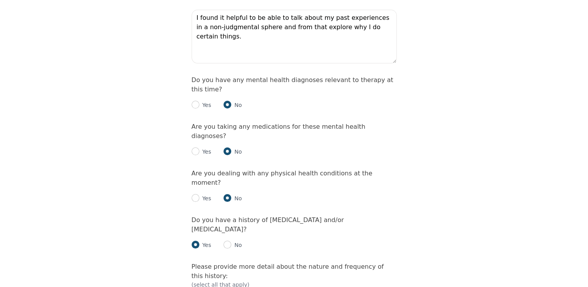
radio input "true"
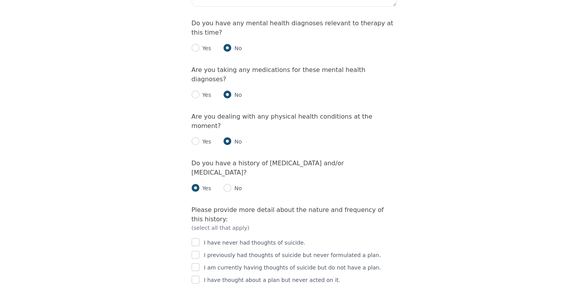
scroll to position [1041, 0]
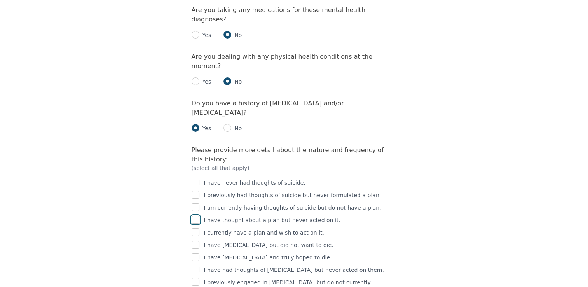
click at [196, 216] on input "checkbox" at bounding box center [196, 220] width 8 height 8
checkbox input "true"
click at [197, 278] on input "checkbox" at bounding box center [196, 282] width 8 height 8
checkbox input "true"
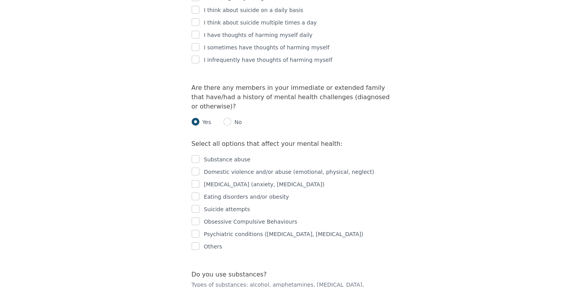
scroll to position [1469, 0]
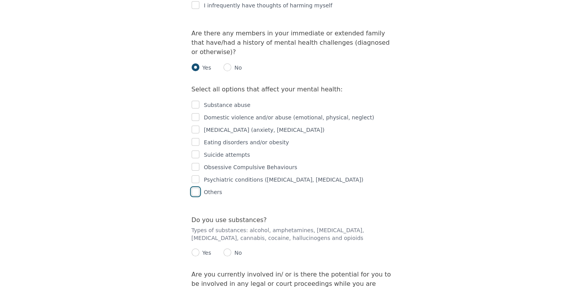
click at [193, 188] on input "checkbox" at bounding box center [196, 192] width 8 height 8
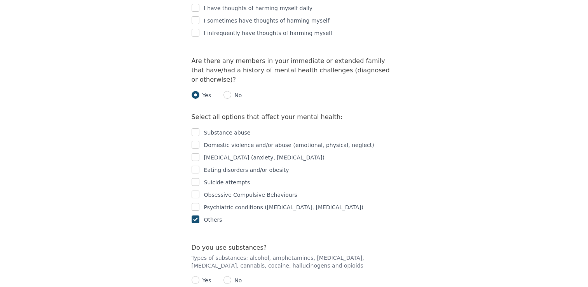
scroll to position [1430, 0]
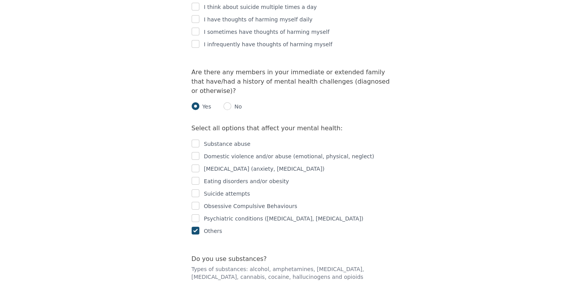
click at [197, 227] on input "checkbox" at bounding box center [196, 231] width 8 height 8
checkbox input "false"
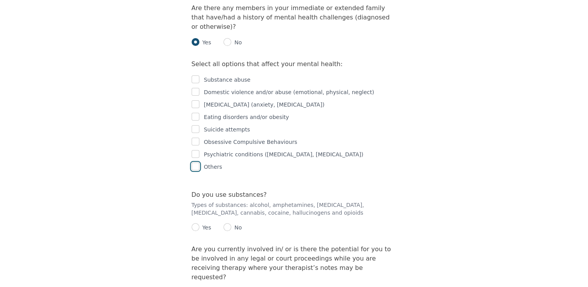
scroll to position [1507, 0]
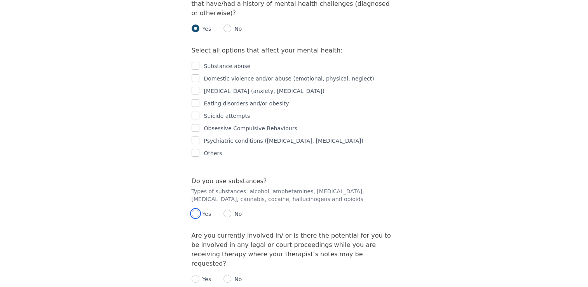
click at [195, 209] on input "radio" at bounding box center [196, 213] width 8 height 8
radio input "true"
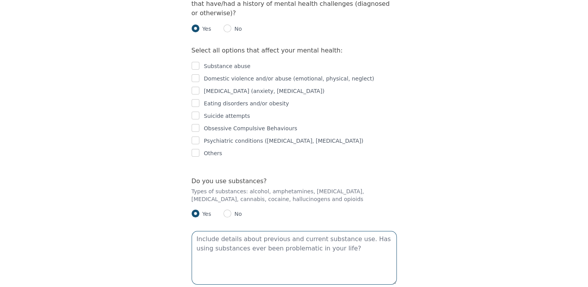
click at [342, 231] on textarea at bounding box center [294, 258] width 205 height 54
click at [328, 231] on textarea at bounding box center [294, 258] width 205 height 54
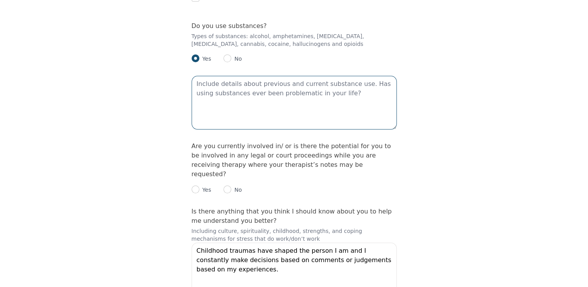
scroll to position [1663, 0]
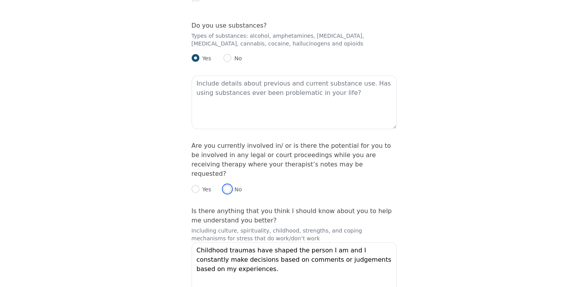
click at [225, 185] on input "radio" at bounding box center [227, 189] width 8 height 8
radio input "true"
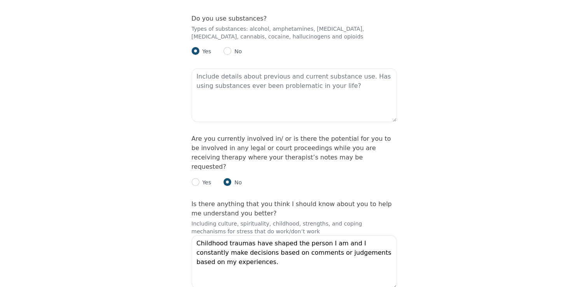
scroll to position [1689, 0]
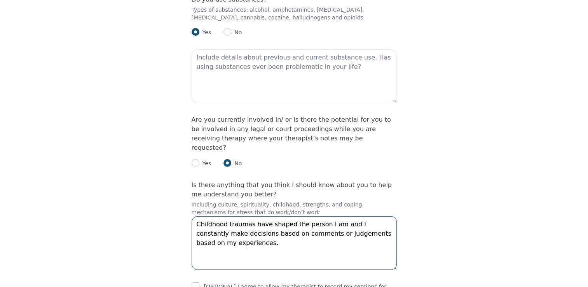
click at [241, 216] on textarea "Childhood traumas have shaped the person I am and I constantly make decisions b…" at bounding box center [294, 243] width 205 height 54
paste textarea "I’m looking for a space where I can vent my frustrations and talk openly about …"
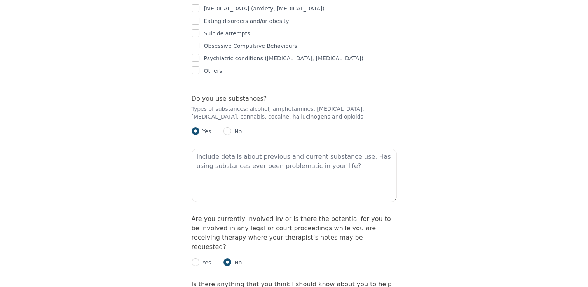
scroll to position [1572, 0]
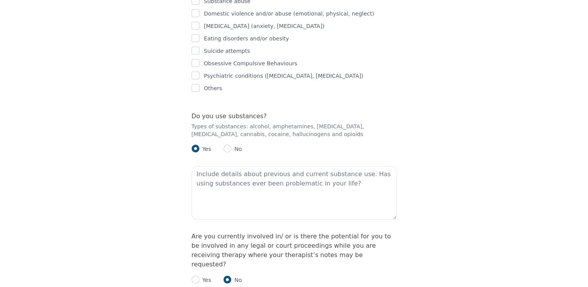
type textarea "Childhood traumas have shaped the person I am and I constantly make decisions b…"
click at [328, 166] on textarea at bounding box center [294, 193] width 205 height 54
paste textarea "I currently drink, but it's more social, and I’m able to control it."
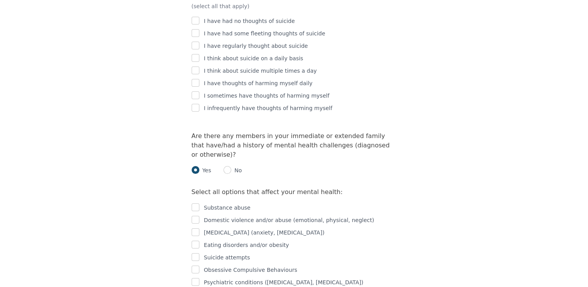
scroll to position [1223, 0]
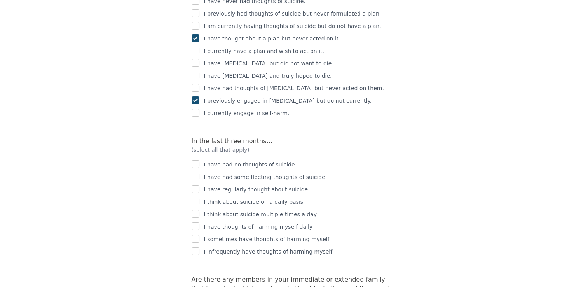
type textarea "I currently drink, but it's more social, and I’m able to control it."
click at [199, 173] on input "checkbox" at bounding box center [196, 177] width 8 height 8
checkbox input "true"
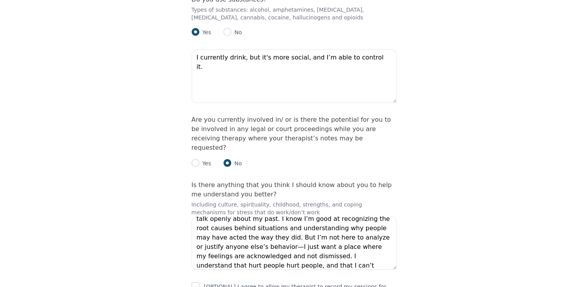
scroll to position [65, 0]
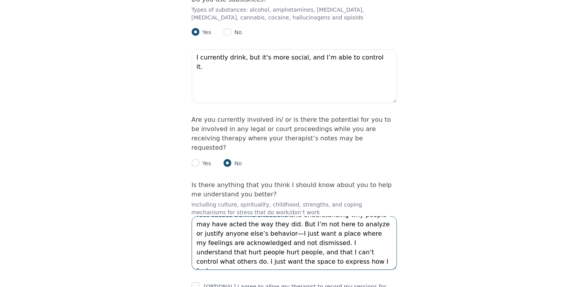
click at [276, 216] on textarea "Childhood traumas have shaped the person I am and I constantly make decisions b…" at bounding box center [294, 243] width 205 height 54
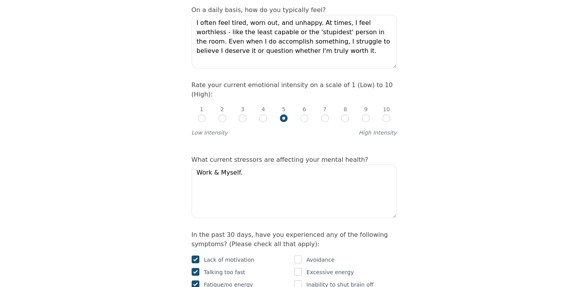
scroll to position [251, 0]
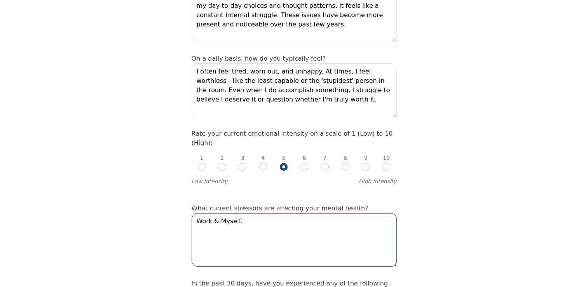
click at [306, 213] on textarea "Work & Myself." at bounding box center [294, 240] width 205 height 54
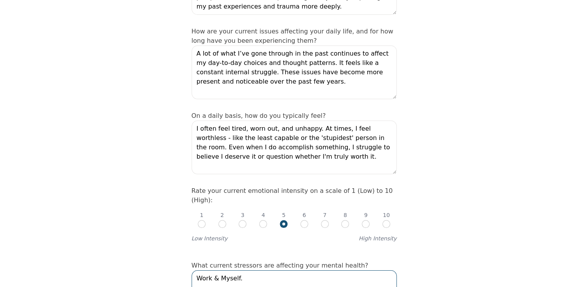
scroll to position [311, 0]
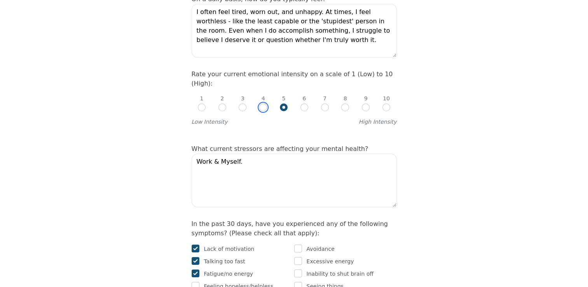
click at [262, 103] on input "radio" at bounding box center [263, 107] width 8 height 8
radio input "true"
radio input "false"
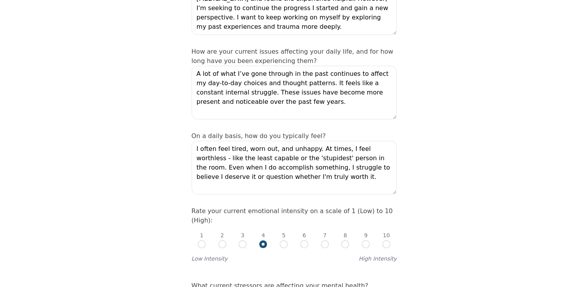
scroll to position [174, 0]
click at [244, 240] on input "radio" at bounding box center [243, 244] width 8 height 8
radio input "true"
radio input "false"
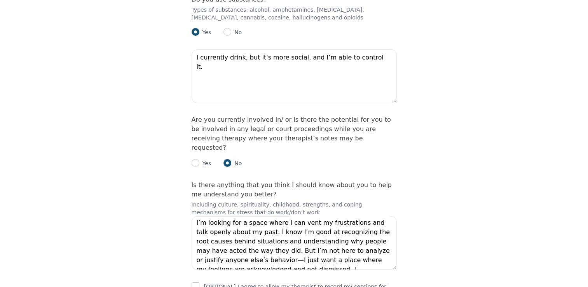
scroll to position [65, 0]
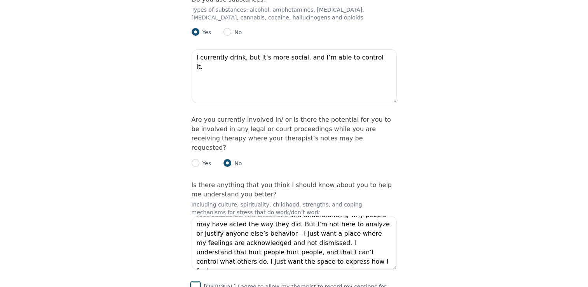
click at [194, 282] on input "checkbox" at bounding box center [196, 286] width 8 height 8
checkbox input "true"
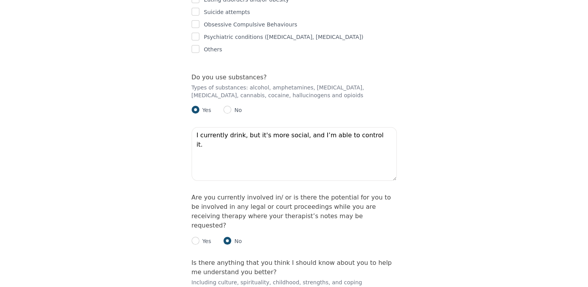
scroll to position [1671, 0]
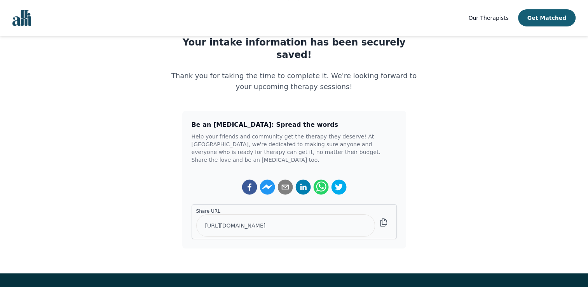
scroll to position [194, 0]
